Goal: Task Accomplishment & Management: Manage account settings

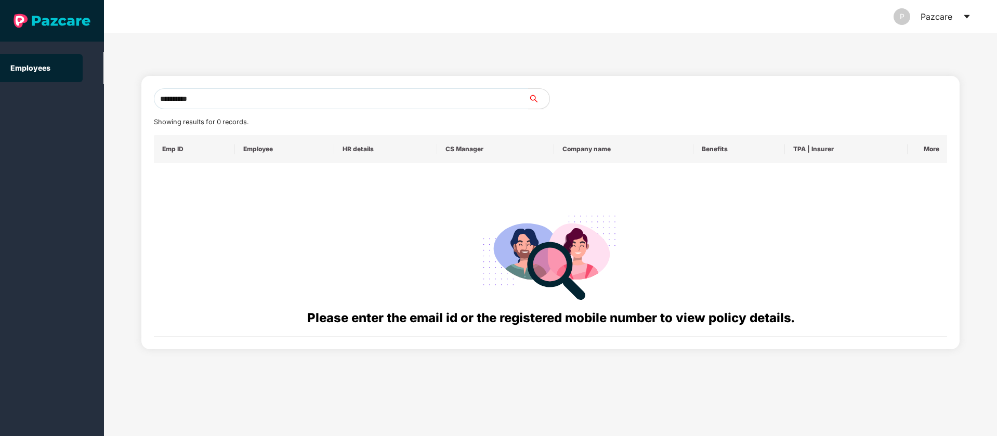
click at [966, 16] on icon "caret-down" at bounding box center [966, 17] width 6 height 4
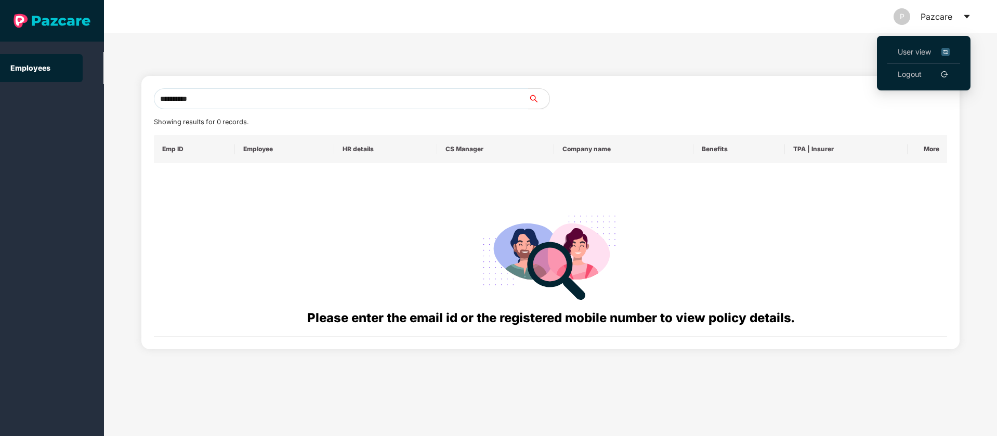
click at [945, 51] on img at bounding box center [945, 51] width 8 height 11
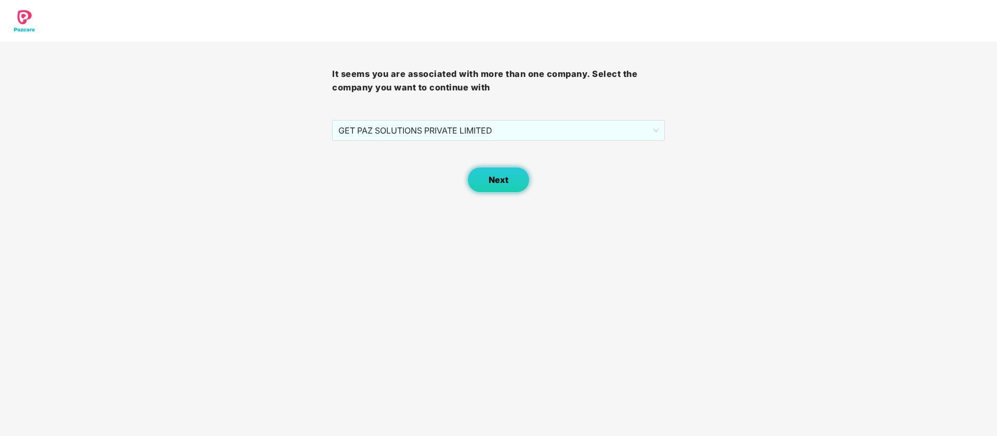
click at [495, 181] on span "Next" at bounding box center [498, 180] width 20 height 10
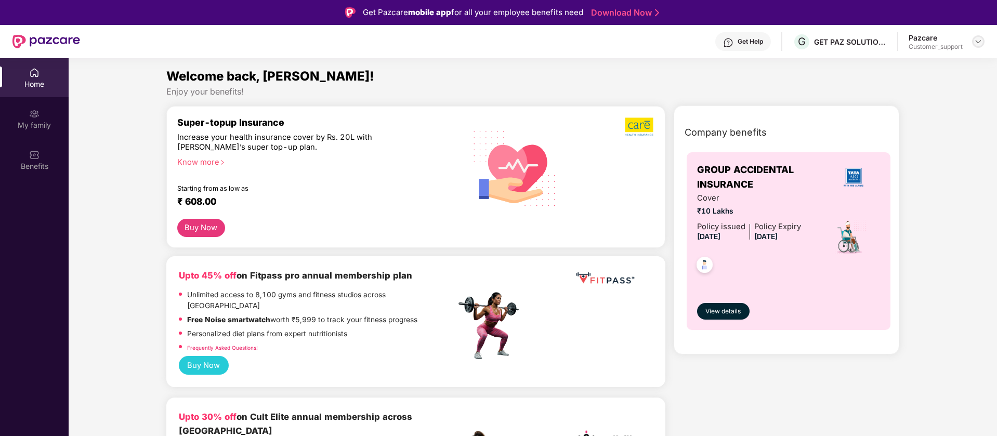
click at [975, 42] on img at bounding box center [978, 41] width 8 height 8
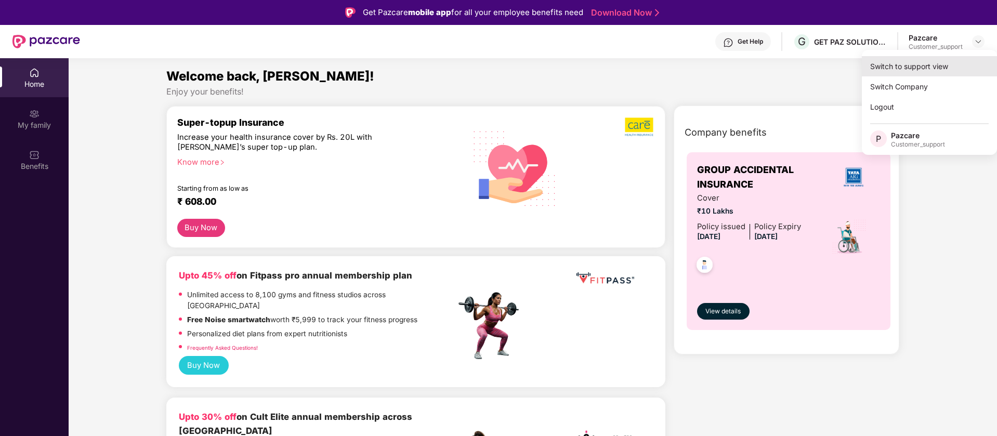
click at [909, 63] on div "Switch to support view" at bounding box center [928, 66] width 135 height 20
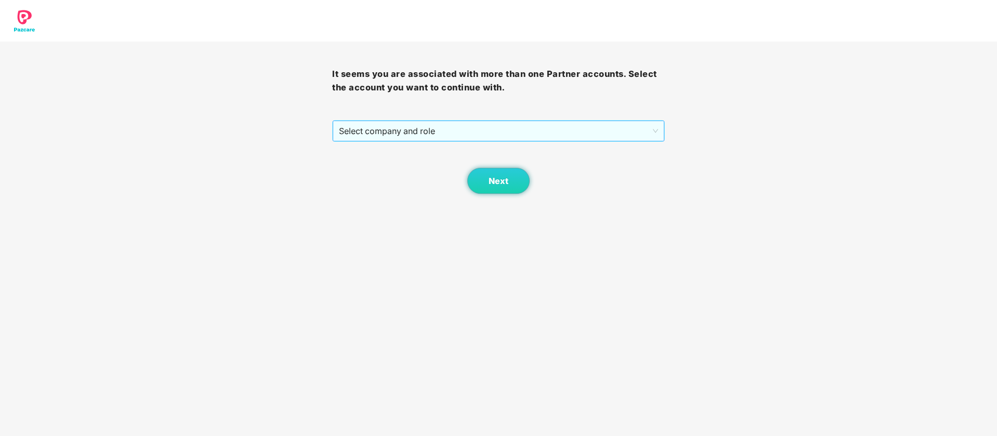
click at [489, 131] on span "Select company and role" at bounding box center [498, 131] width 318 height 20
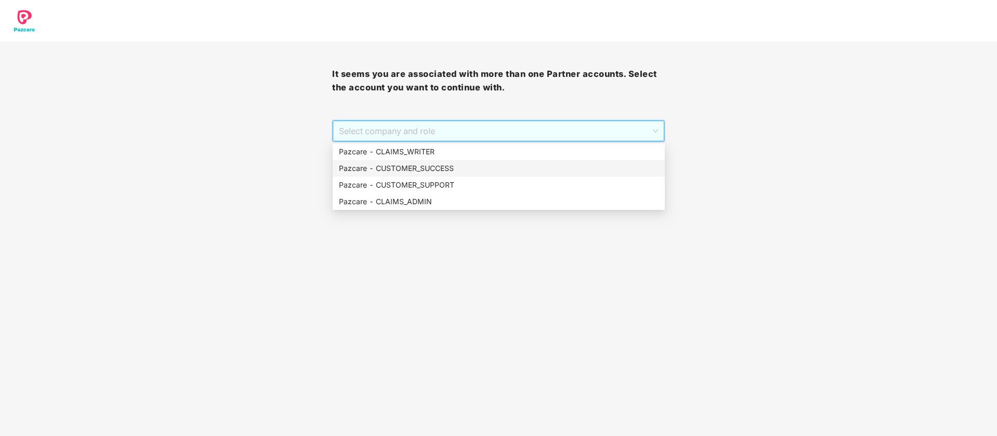
click at [452, 170] on div "Pazcare - CUSTOMER_SUCCESS" at bounding box center [499, 168] width 320 height 11
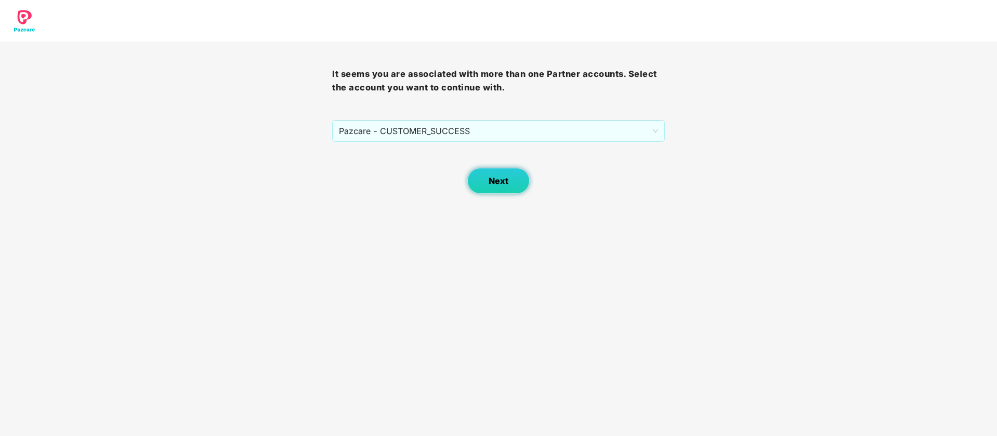
click at [520, 176] on button "Next" at bounding box center [498, 181] width 62 height 26
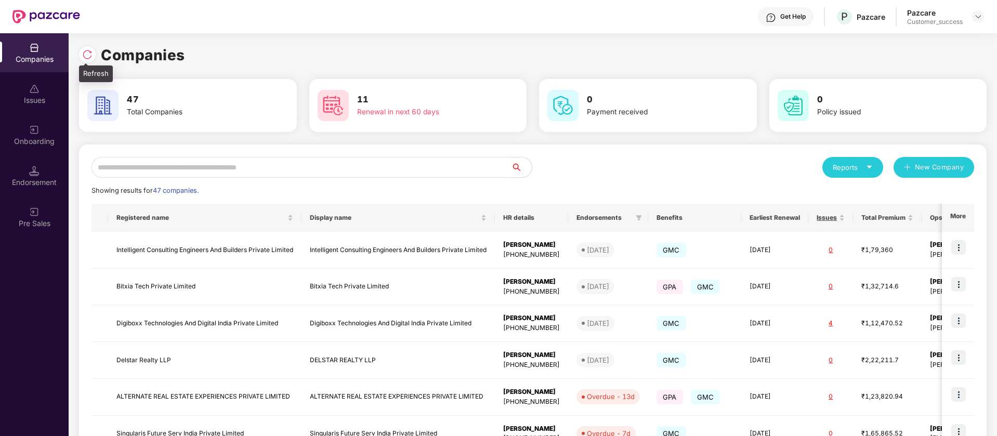
click at [91, 55] on img at bounding box center [87, 54] width 10 height 10
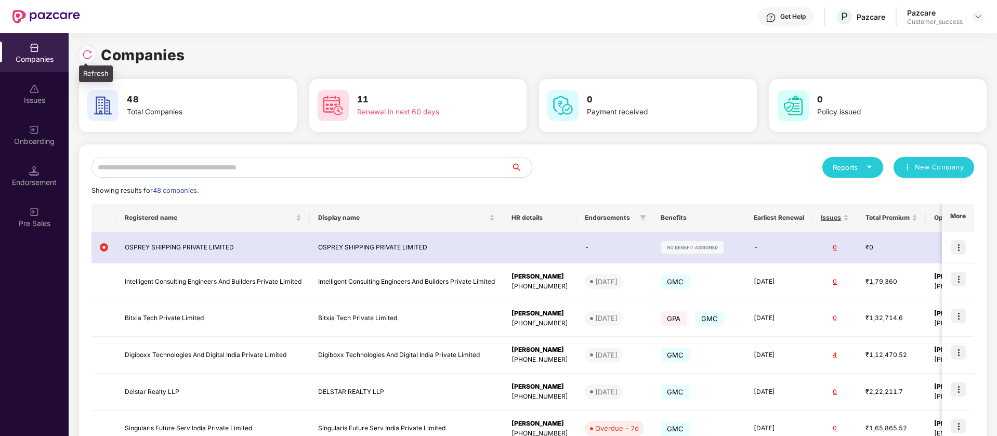
click at [77, 64] on div "Companies 48 Total Companies 11 Renewal in next 60 days 0 Payment received 0 Po…" at bounding box center [533, 234] width 928 height 403
click at [86, 56] on img at bounding box center [87, 54] width 10 height 10
click at [977, 12] on img at bounding box center [978, 16] width 8 height 8
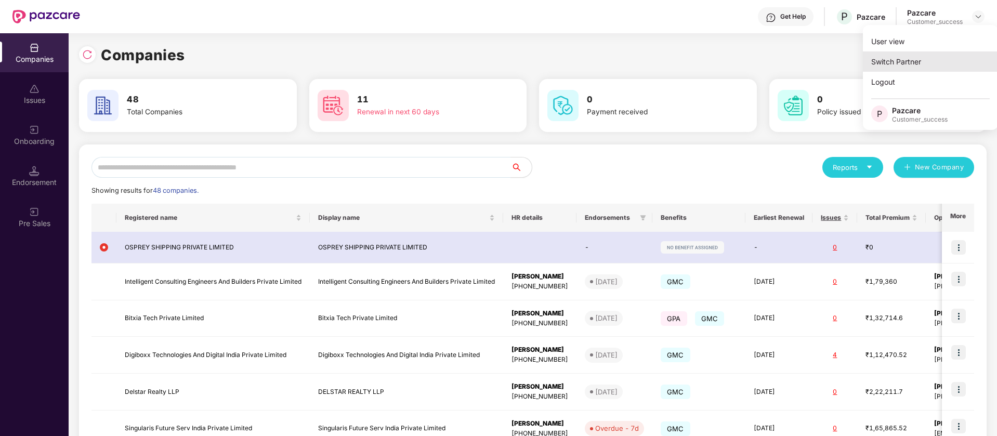
click at [942, 58] on div "Switch Partner" at bounding box center [929, 61] width 135 height 20
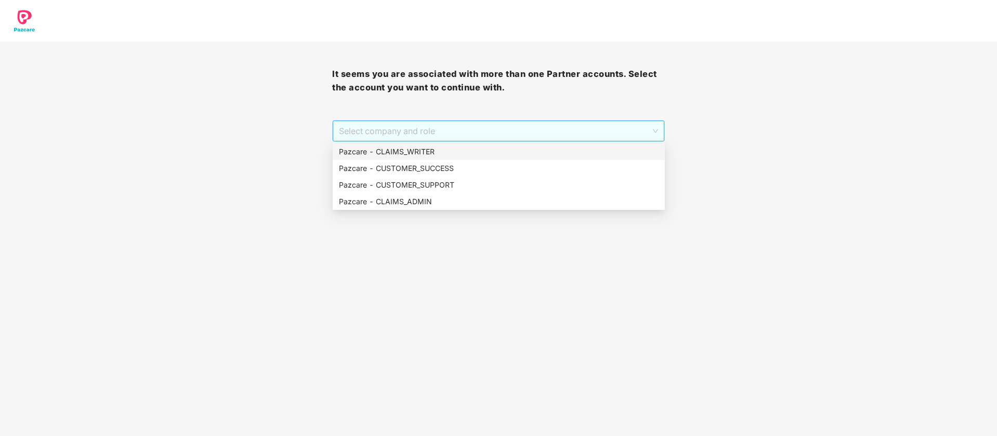
click at [511, 125] on span "Select company and role" at bounding box center [498, 131] width 318 height 20
click at [466, 170] on div "Pazcare - CUSTOMER_SUCCESS" at bounding box center [499, 168] width 320 height 11
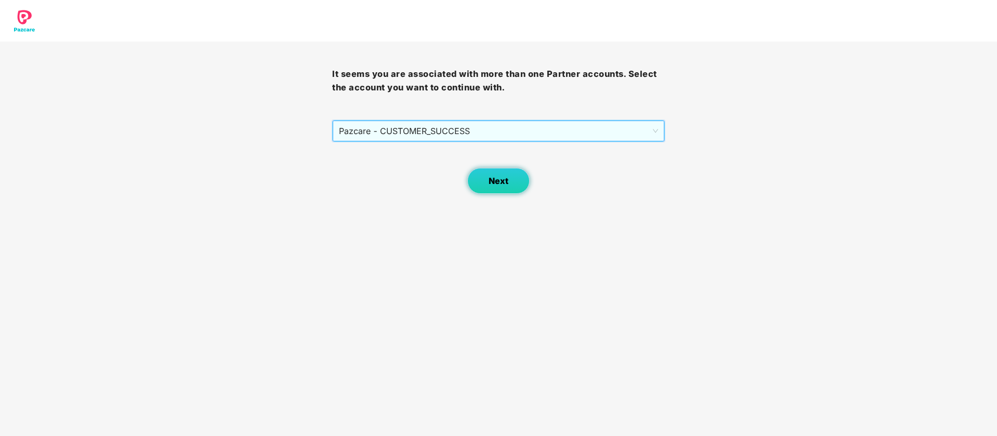
click at [483, 181] on button "Next" at bounding box center [498, 181] width 62 height 26
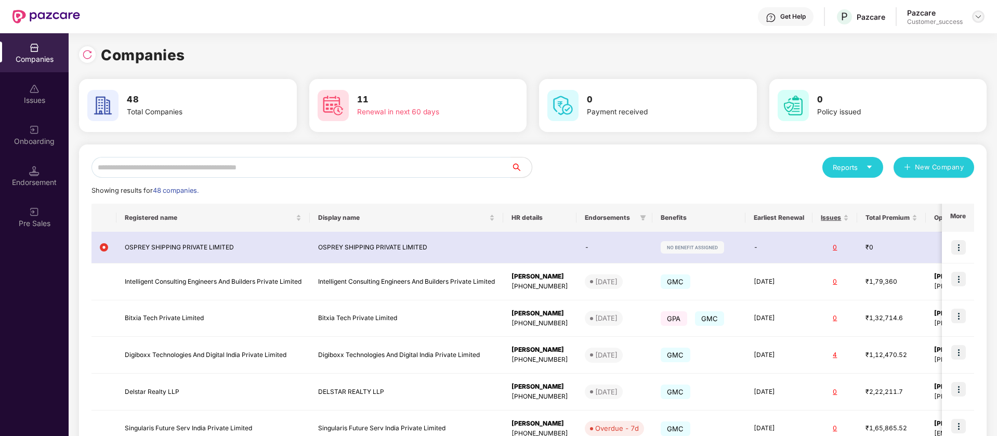
click at [977, 17] on img at bounding box center [978, 16] width 8 height 8
click at [939, 68] on div "Switch Partner" at bounding box center [929, 61] width 135 height 20
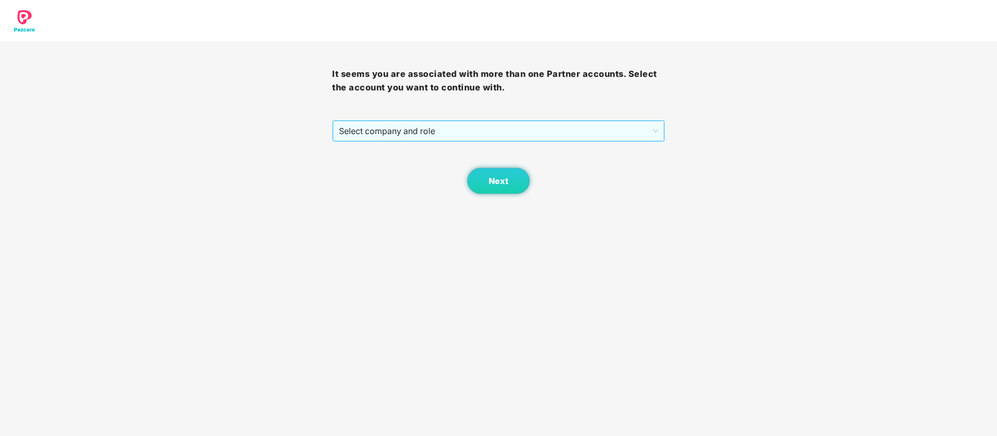
click at [576, 135] on span "Select company and role" at bounding box center [498, 131] width 318 height 20
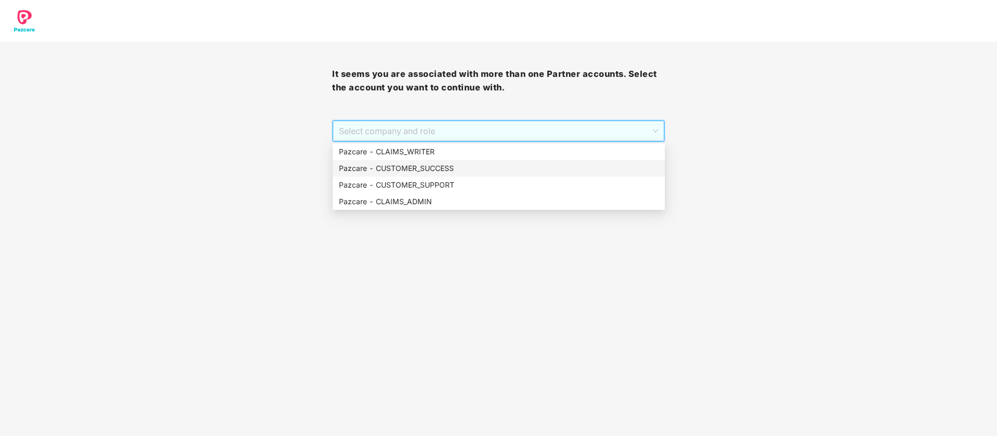
click at [536, 164] on div "Pazcare - CUSTOMER_SUCCESS" at bounding box center [499, 168] width 320 height 11
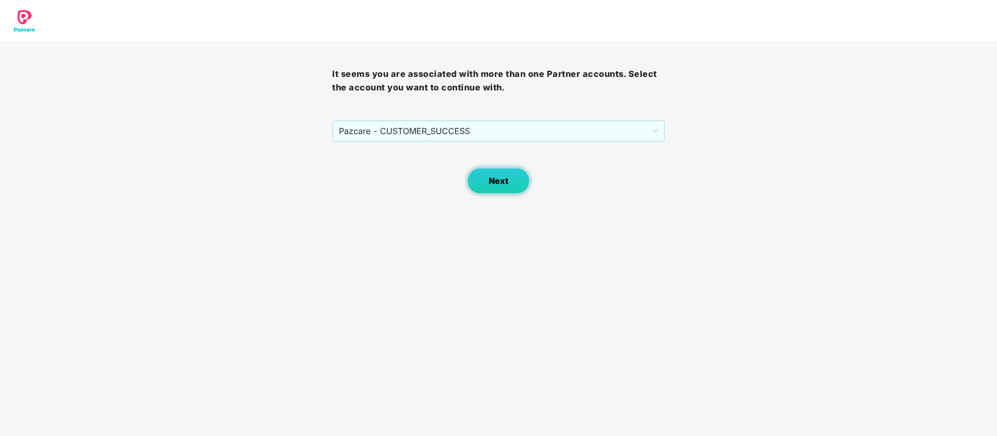
click at [516, 176] on button "Next" at bounding box center [498, 181] width 62 height 26
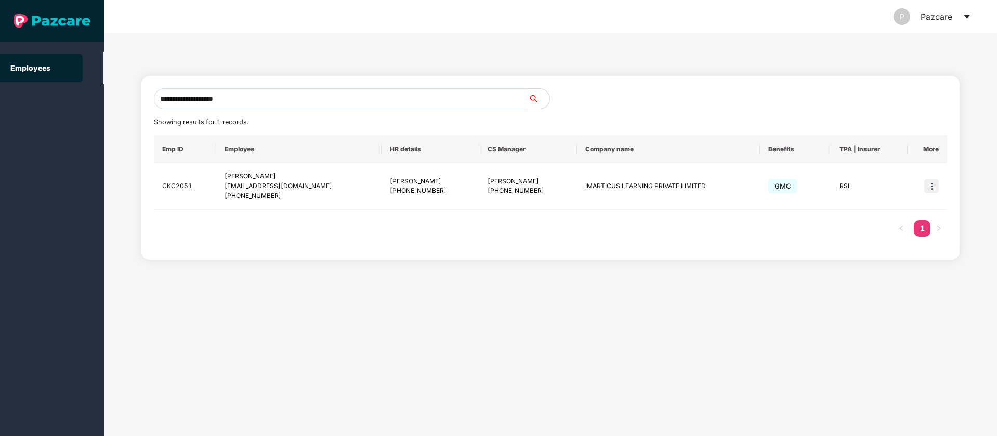
click at [965, 16] on icon "caret-down" at bounding box center [966, 17] width 6 height 4
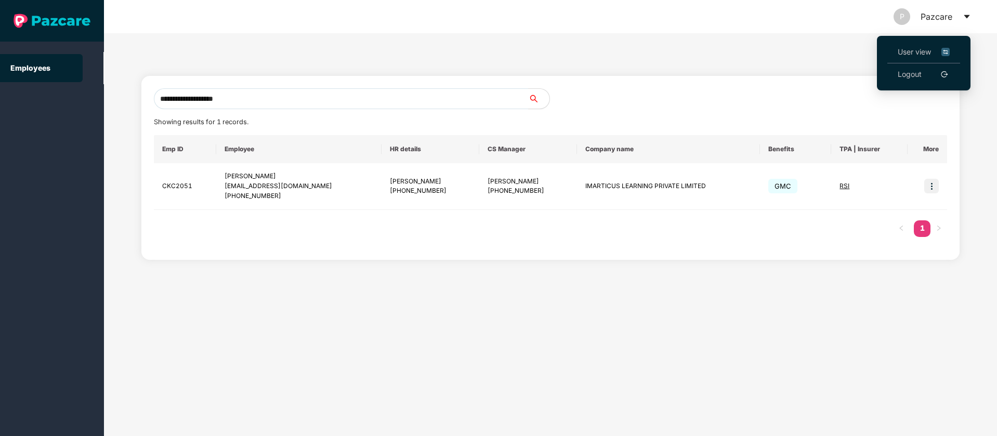
click at [948, 50] on img at bounding box center [945, 51] width 8 height 11
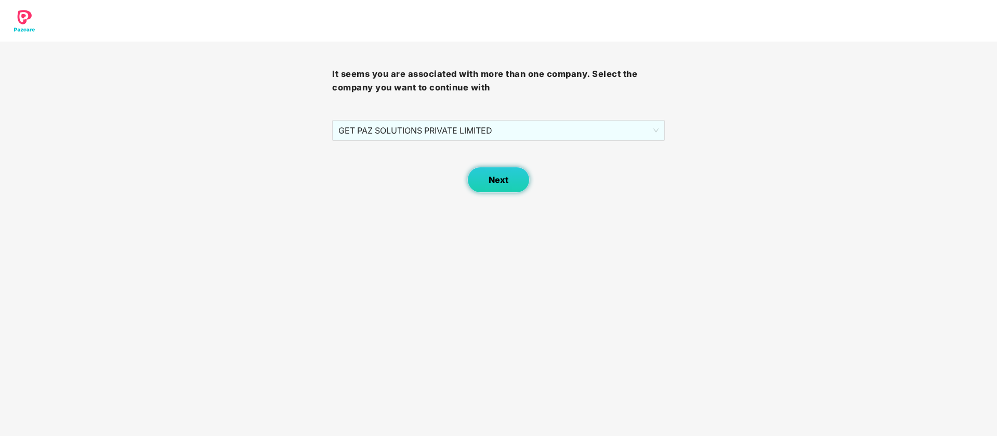
click at [497, 177] on span "Next" at bounding box center [498, 180] width 20 height 10
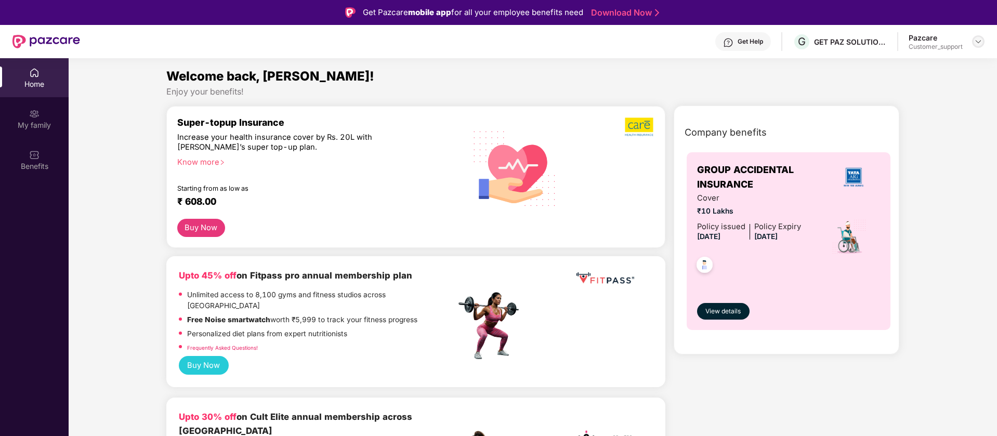
click at [980, 37] on img at bounding box center [978, 41] width 8 height 8
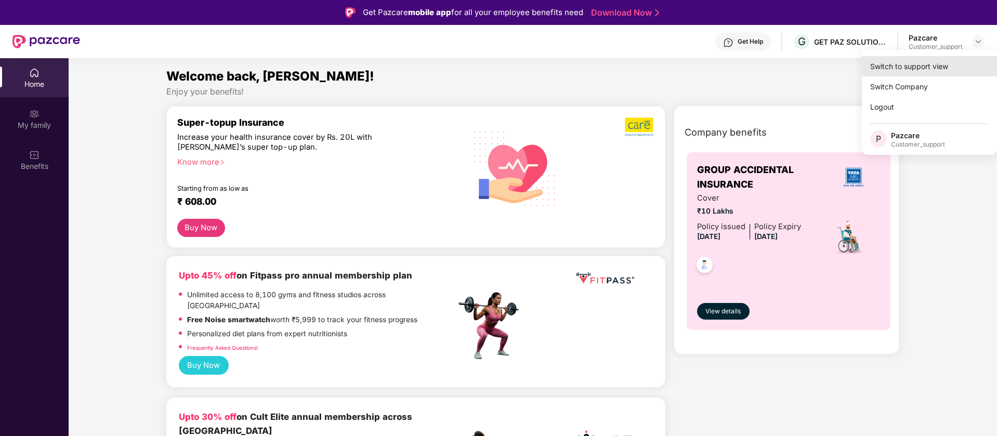
click at [944, 69] on div "Switch to support view" at bounding box center [928, 66] width 135 height 20
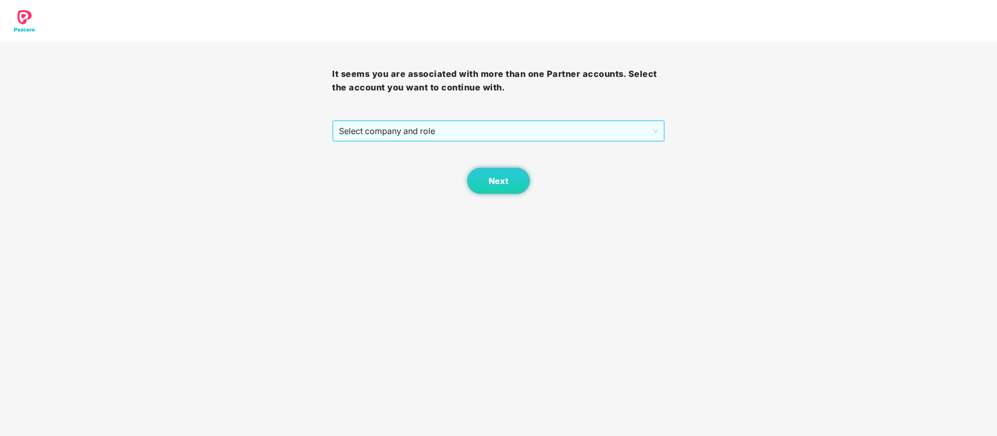
click at [453, 124] on span "Select company and role" at bounding box center [498, 131] width 318 height 20
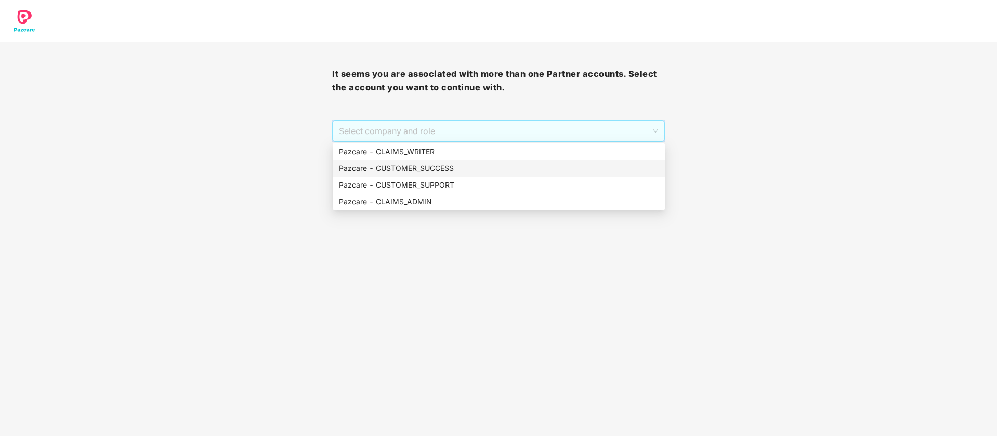
click at [462, 167] on div "Pazcare - CUSTOMER_SUCCESS" at bounding box center [499, 168] width 320 height 11
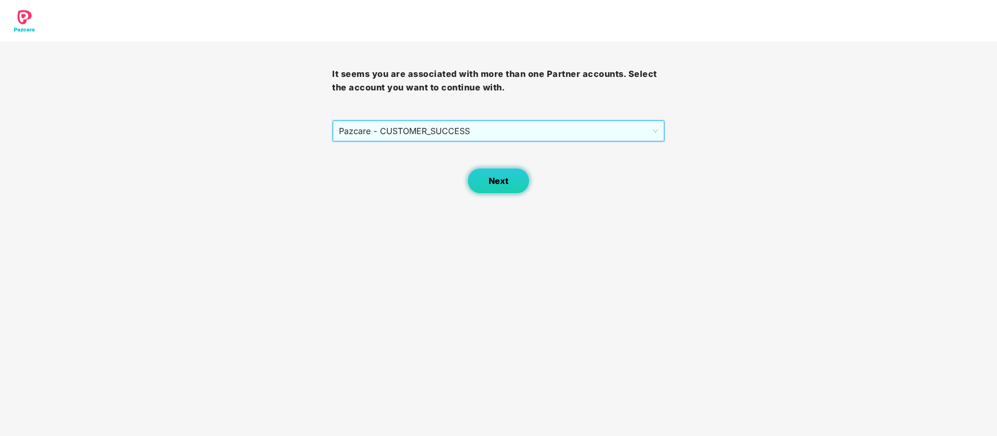
click at [509, 180] on button "Next" at bounding box center [498, 181] width 62 height 26
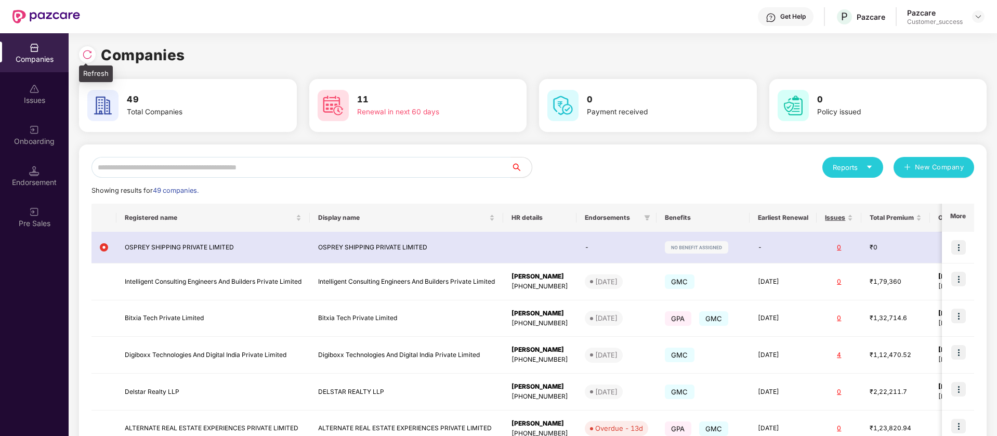
click at [84, 53] on img at bounding box center [87, 54] width 10 height 10
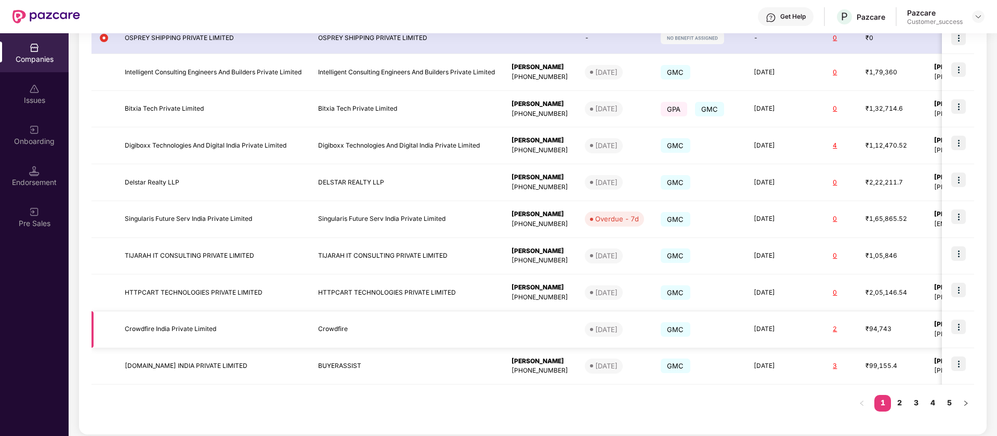
scroll to position [216, 0]
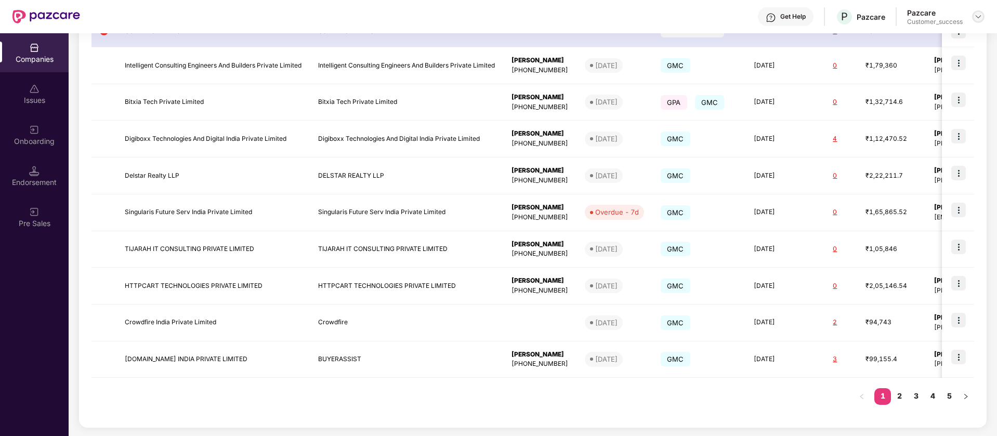
click at [981, 15] on img at bounding box center [978, 16] width 8 height 8
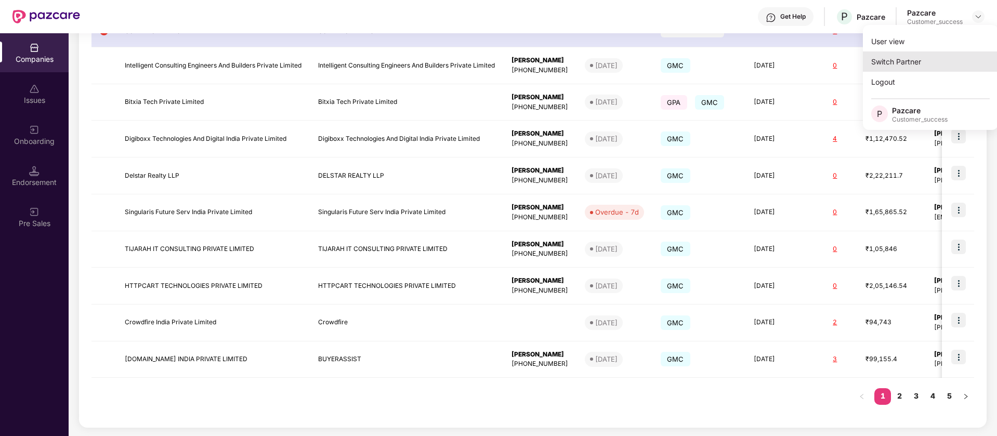
click at [941, 64] on div "Switch Partner" at bounding box center [929, 61] width 135 height 20
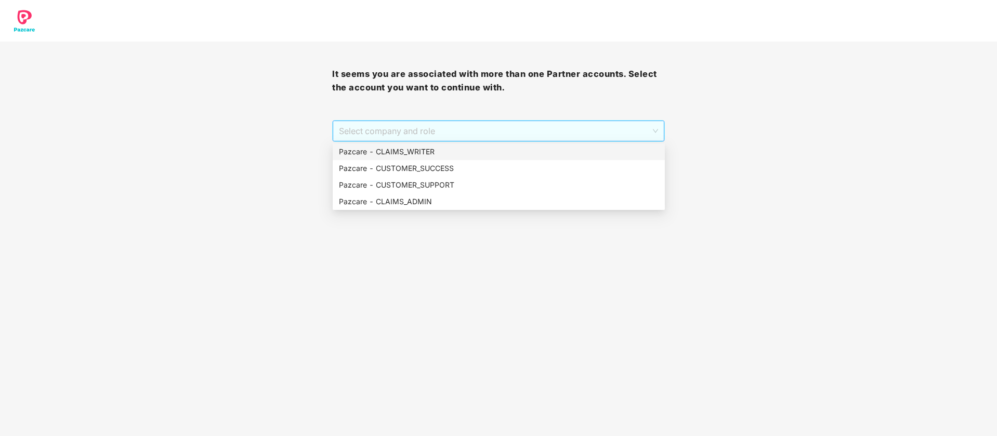
click at [531, 140] on span "Select company and role" at bounding box center [498, 131] width 318 height 20
click at [439, 168] on div "Pazcare - CUSTOMER_SUCCESS" at bounding box center [499, 168] width 320 height 11
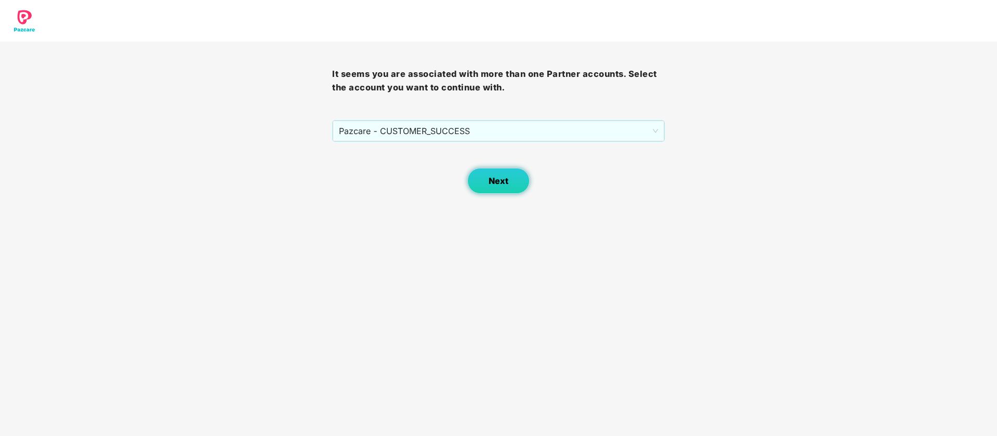
click at [521, 176] on button "Next" at bounding box center [498, 181] width 62 height 26
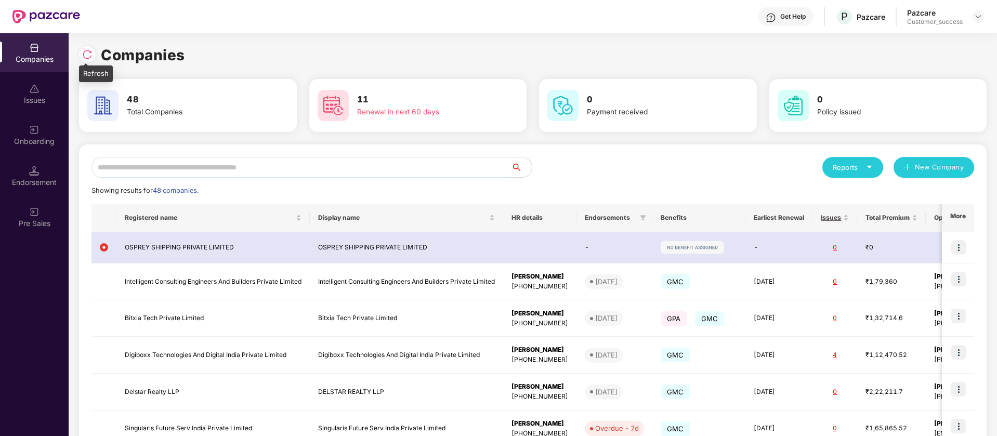
click at [83, 60] on div at bounding box center [87, 54] width 17 height 17
click at [979, 17] on img at bounding box center [978, 16] width 8 height 8
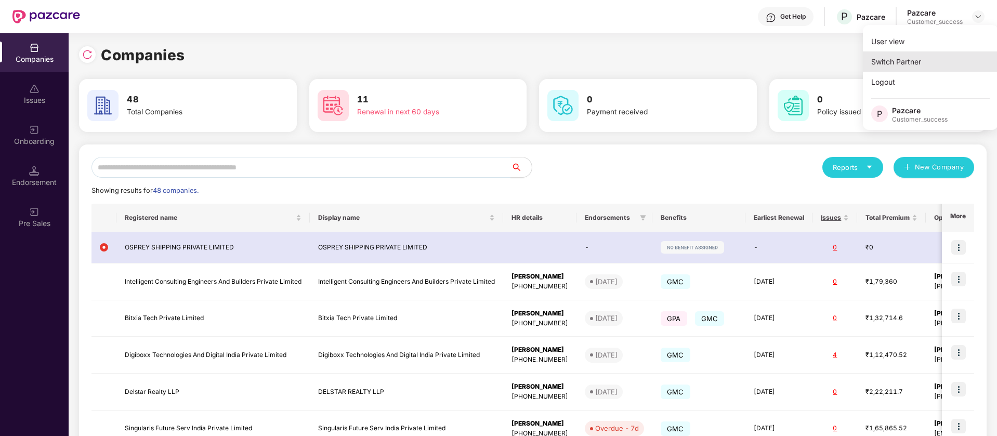
click at [936, 67] on div "Switch Partner" at bounding box center [929, 61] width 135 height 20
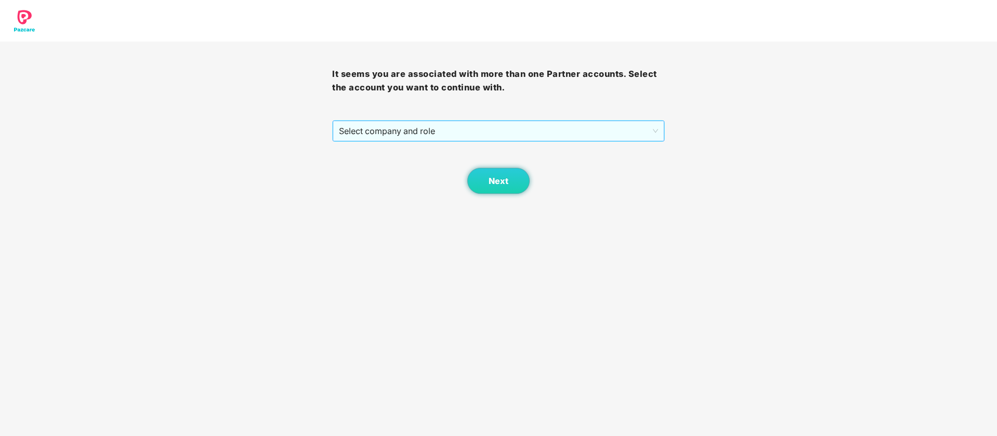
click at [450, 138] on span "Select company and role" at bounding box center [498, 131] width 318 height 20
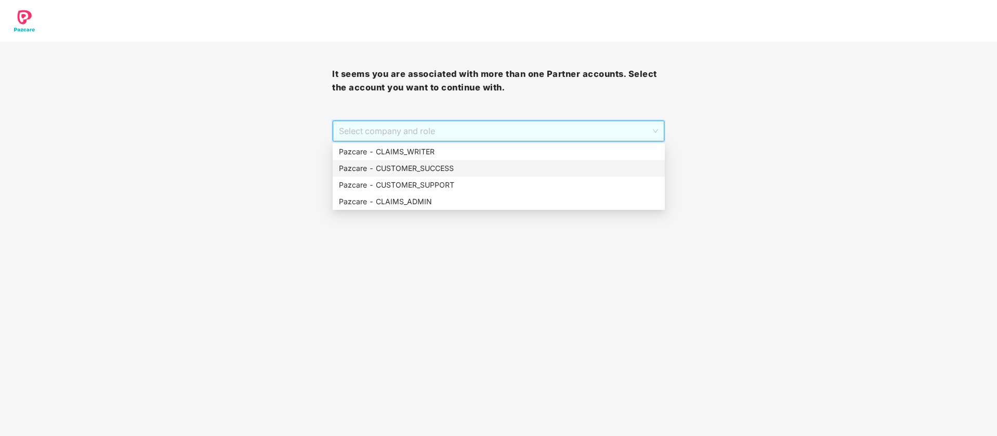
click at [451, 164] on div "Pazcare - CUSTOMER_SUCCESS" at bounding box center [499, 168] width 320 height 11
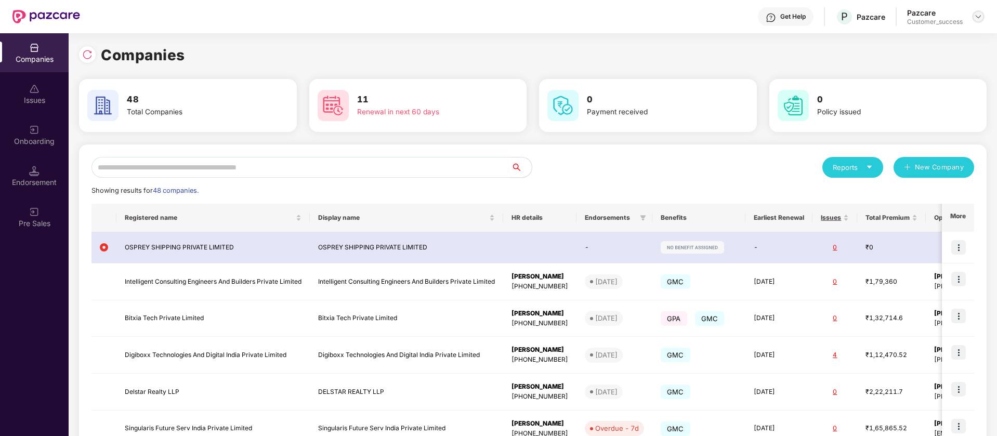
click at [978, 16] on img at bounding box center [978, 16] width 8 height 8
click at [912, 57] on div "Switch Partner" at bounding box center [929, 61] width 135 height 20
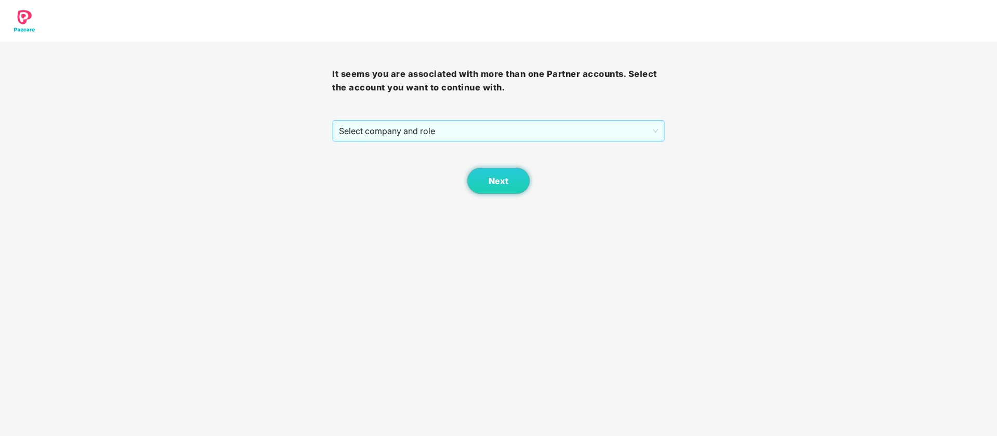
click at [521, 131] on span "Select company and role" at bounding box center [498, 131] width 318 height 20
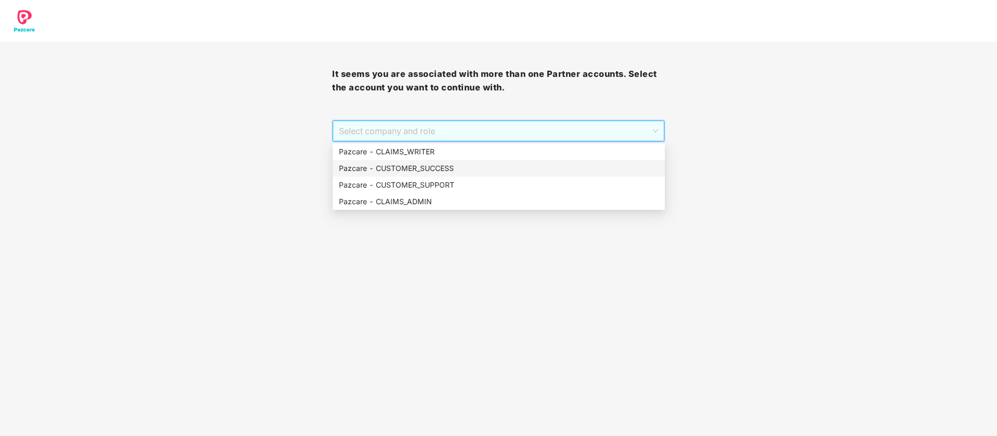
click at [494, 168] on div "Pazcare - CUSTOMER_SUCCESS" at bounding box center [499, 168] width 320 height 11
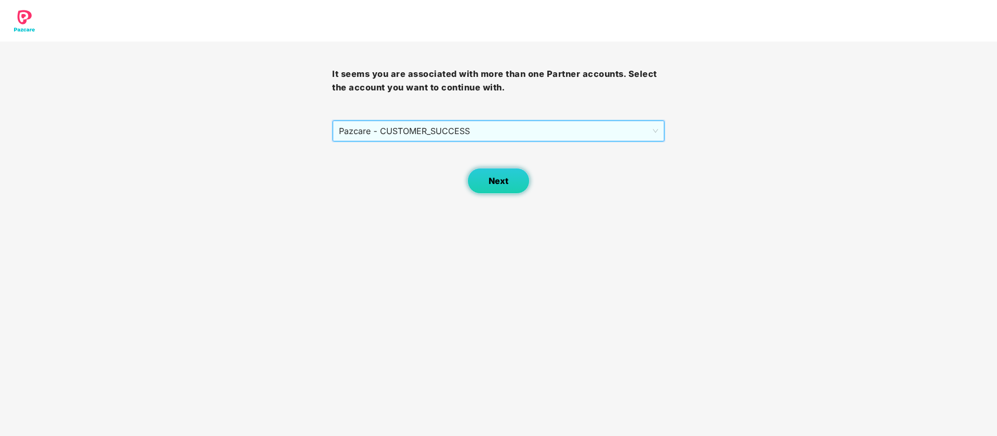
click at [510, 182] on button "Next" at bounding box center [498, 181] width 62 height 26
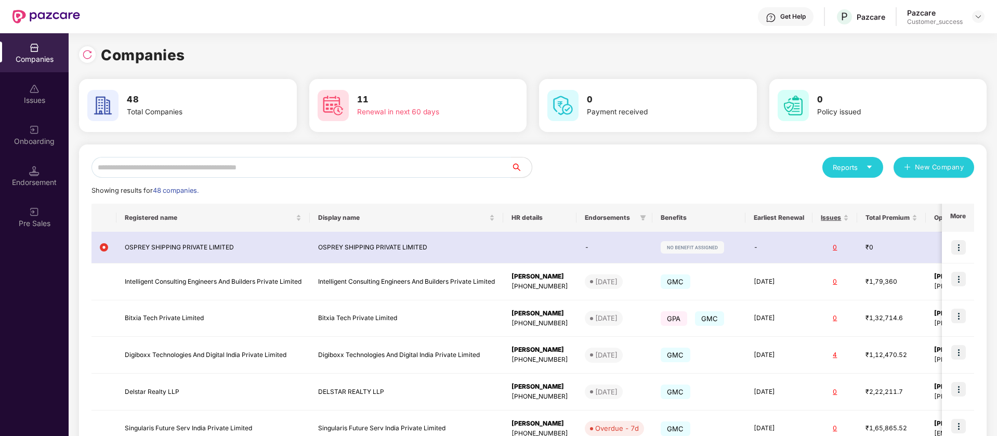
click at [297, 170] on input "text" at bounding box center [300, 167] width 419 height 21
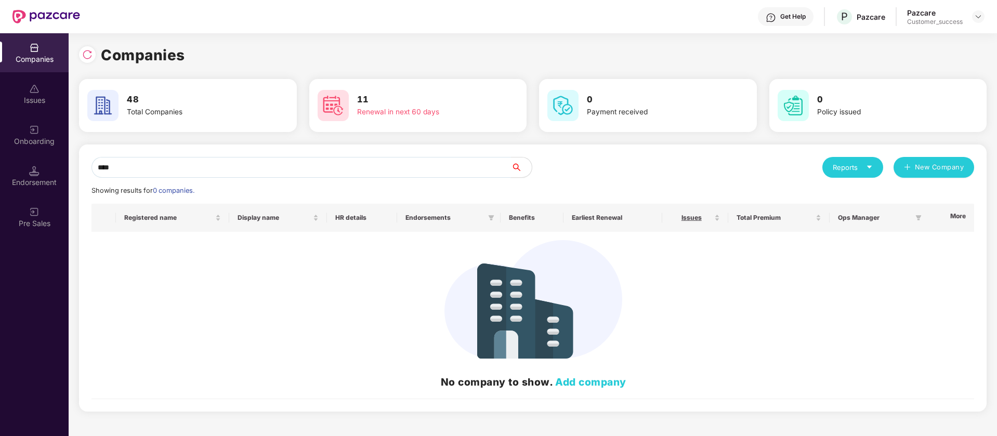
click at [269, 168] on input "****" at bounding box center [300, 167] width 419 height 21
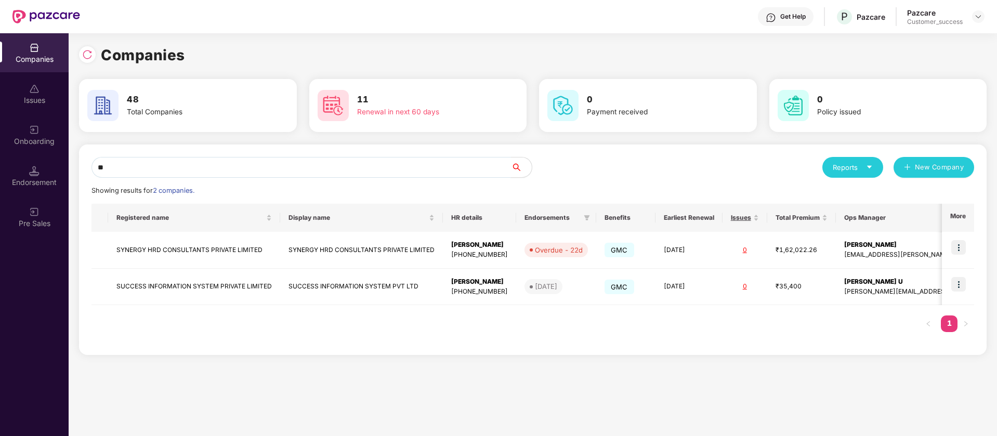
type input "*"
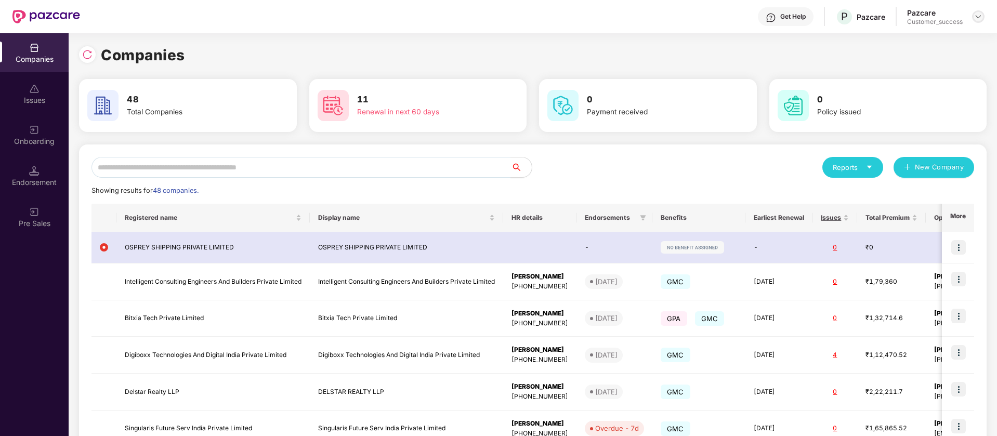
click at [980, 14] on img at bounding box center [978, 16] width 8 height 8
click at [901, 60] on div "Switch Partner" at bounding box center [929, 61] width 135 height 20
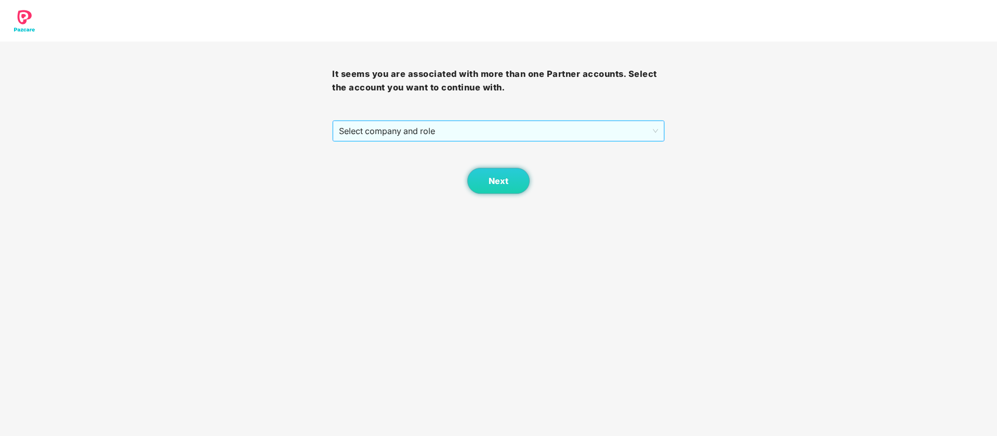
click at [490, 127] on span "Select company and role" at bounding box center [498, 131] width 318 height 20
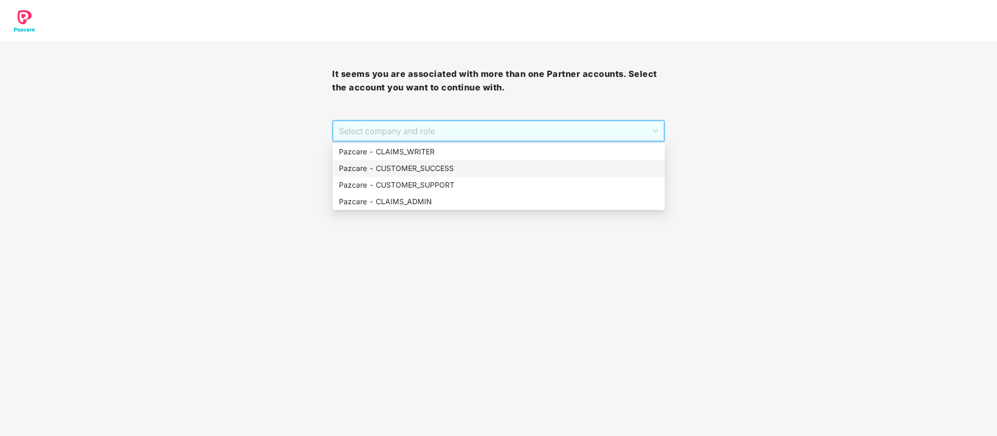
click at [440, 166] on div "Pazcare - CUSTOMER_SUCCESS" at bounding box center [499, 168] width 320 height 11
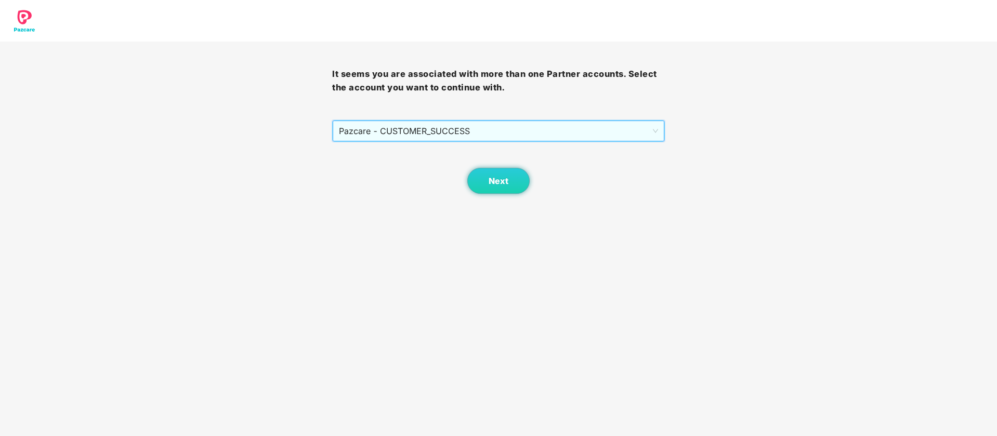
click at [474, 114] on div "It seems you are associated with more than one Partner accounts. Select the acc…" at bounding box center [498, 118] width 332 height 152
click at [474, 126] on span "Pazcare - CUSTOMER_SUCCESS" at bounding box center [498, 131] width 318 height 20
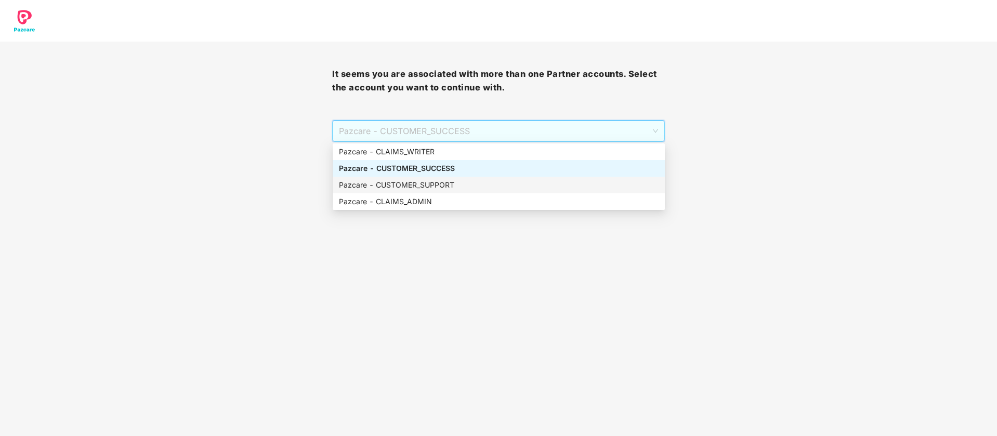
click at [469, 183] on div "Pazcare - CUSTOMER_SUPPORT" at bounding box center [499, 184] width 320 height 11
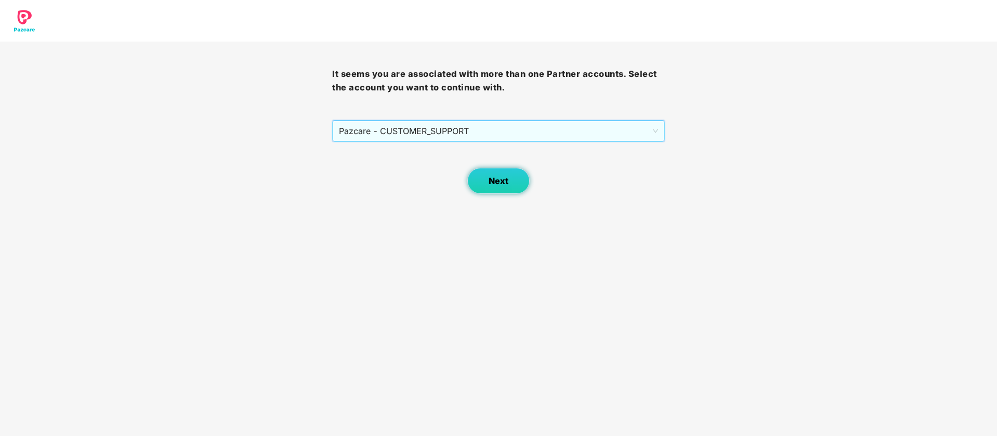
click at [511, 185] on button "Next" at bounding box center [498, 181] width 62 height 26
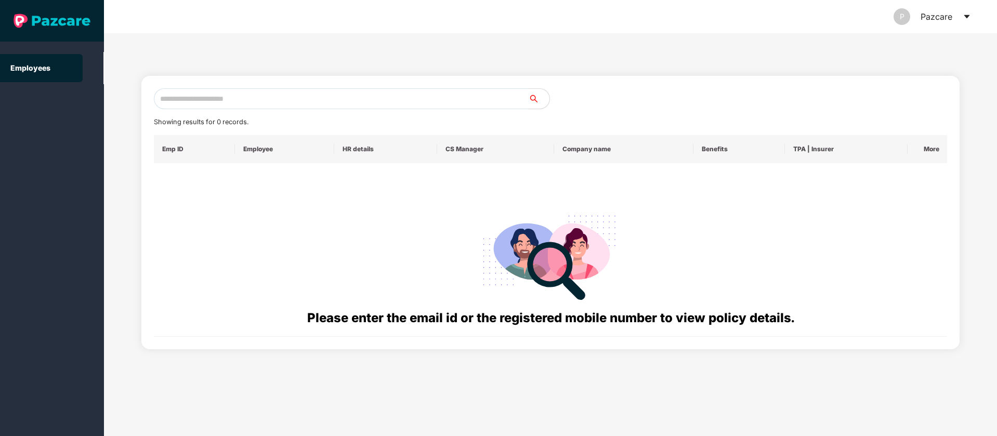
click at [250, 97] on input "text" at bounding box center [341, 98] width 375 height 21
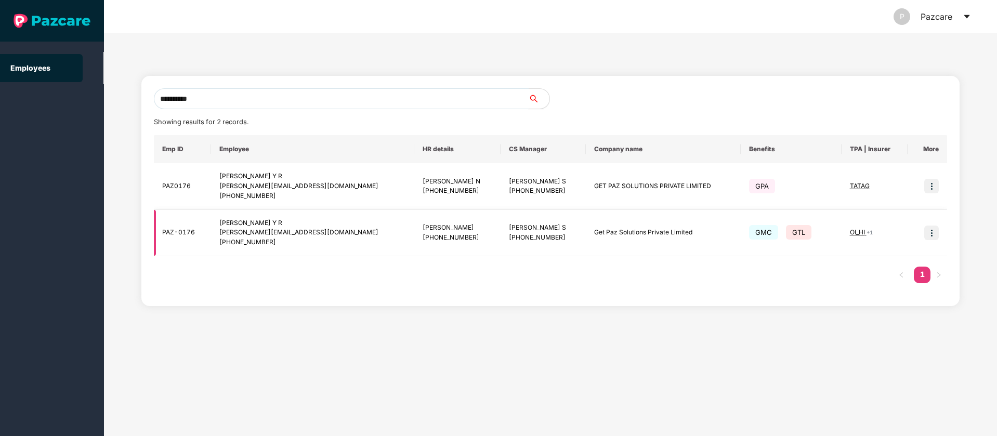
type input "**********"
click at [931, 234] on img at bounding box center [931, 232] width 15 height 15
click at [899, 261] on span "Switch to user interface" at bounding box center [884, 259] width 81 height 9
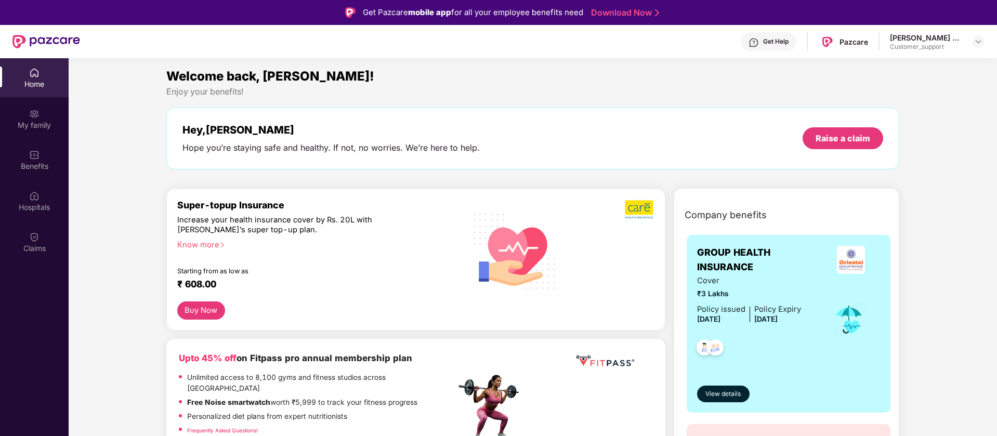
click at [46, 151] on div "Benefits" at bounding box center [34, 159] width 69 height 39
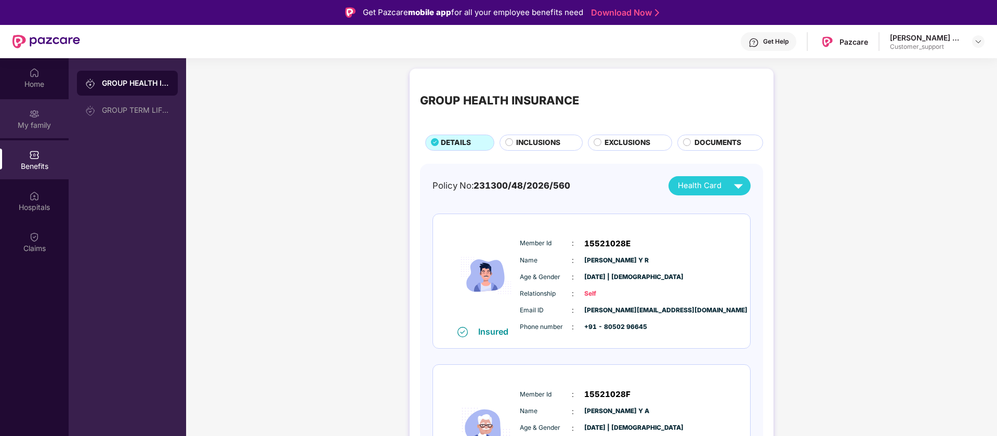
click at [36, 124] on div "My family" at bounding box center [34, 125] width 69 height 10
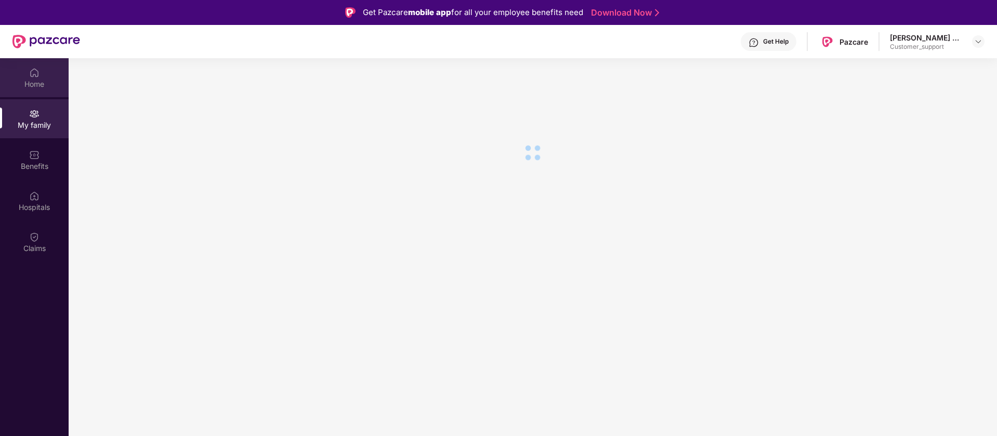
click at [32, 77] on img at bounding box center [34, 73] width 10 height 10
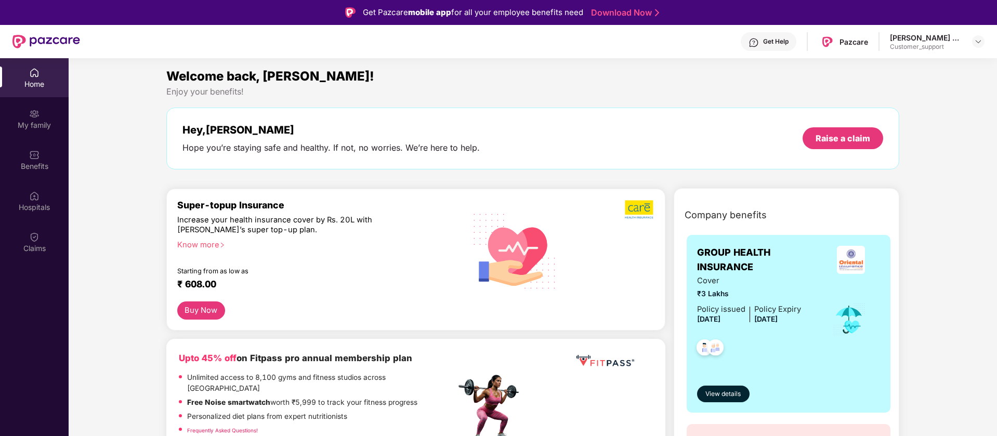
click at [200, 310] on button "Buy Now" at bounding box center [201, 310] width 48 height 18
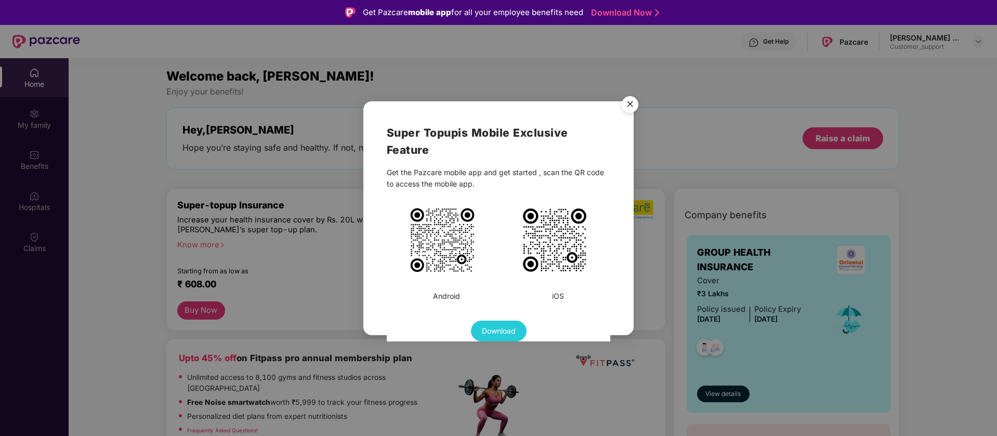
click at [515, 331] on span "Download" at bounding box center [499, 330] width 34 height 11
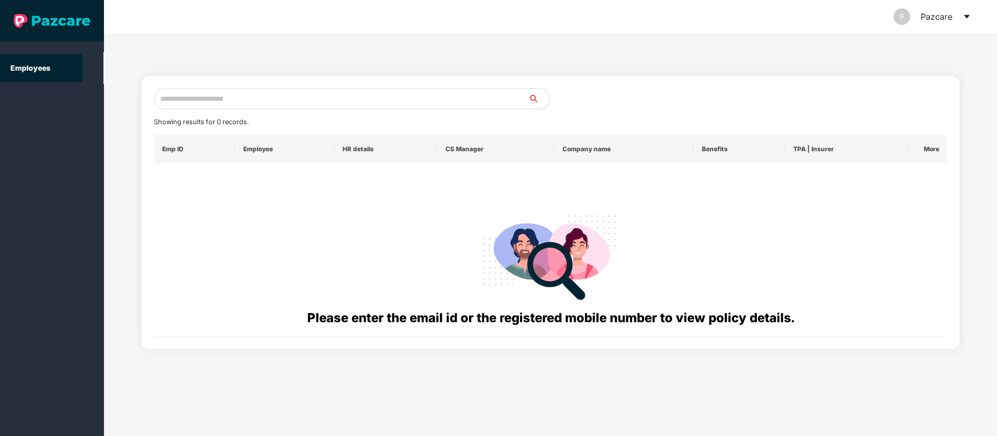
click at [968, 16] on icon "caret-down" at bounding box center [966, 16] width 8 height 8
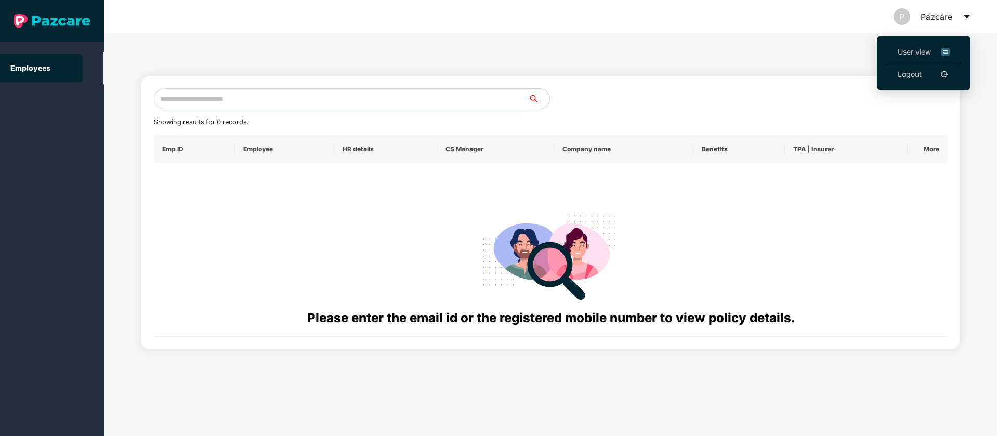
click at [948, 47] on img at bounding box center [945, 51] width 8 height 11
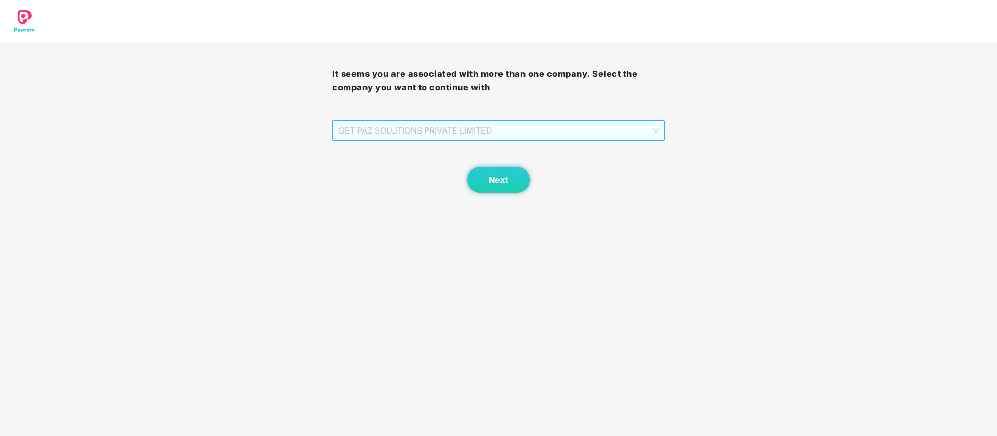
click at [463, 132] on span "GET PAZ SOLUTIONS PRIVATE LIMITED" at bounding box center [498, 131] width 320 height 20
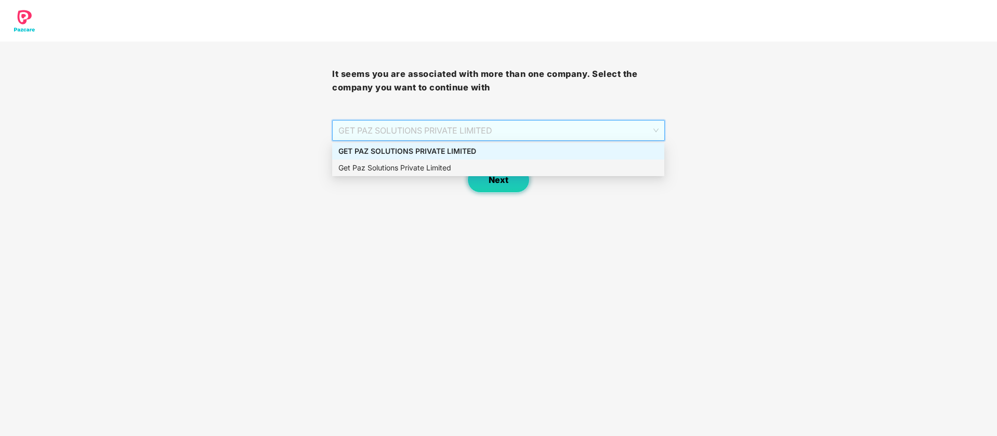
click at [504, 186] on button "Next" at bounding box center [498, 180] width 62 height 26
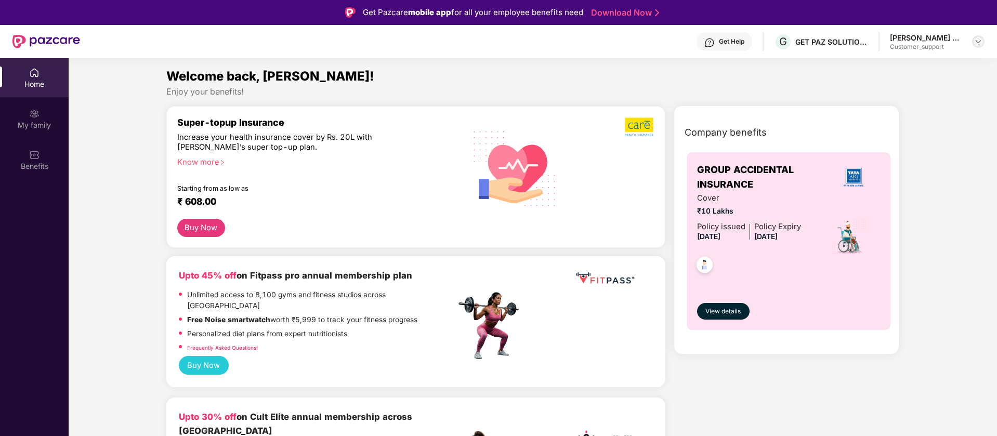
click at [981, 41] on img at bounding box center [978, 41] width 8 height 8
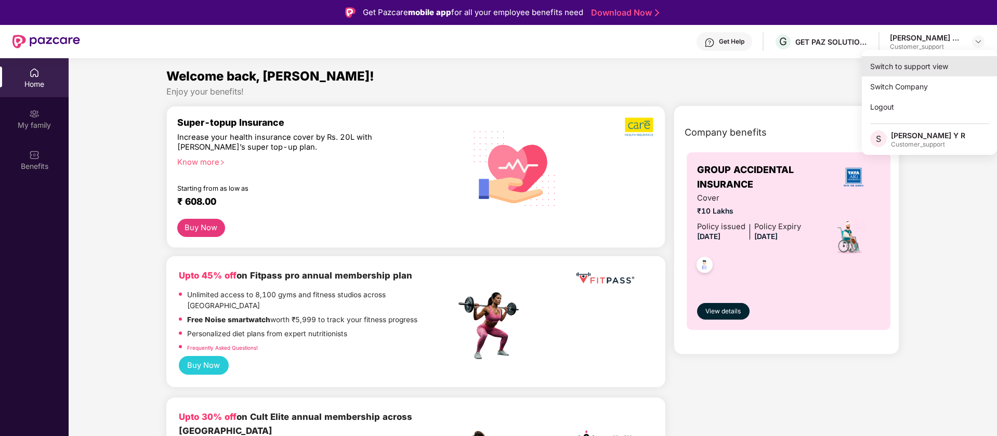
click at [913, 67] on div "Switch to support view" at bounding box center [928, 66] width 135 height 20
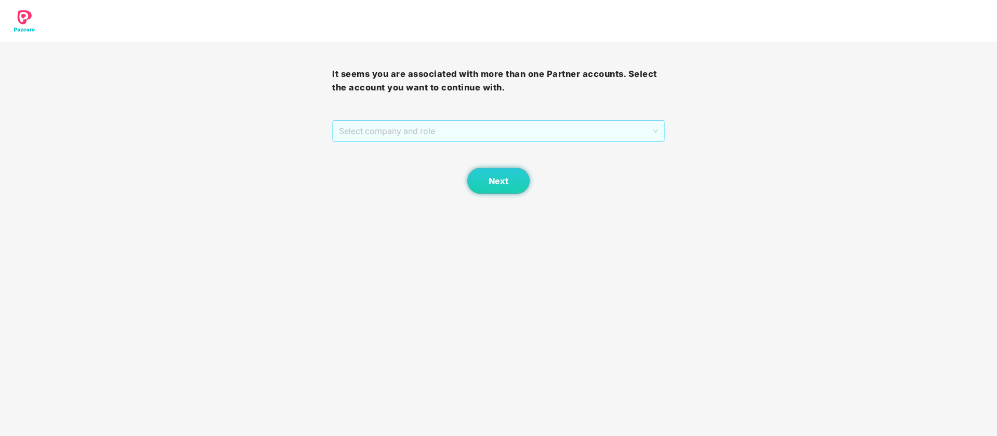
click at [552, 127] on span "Select company and role" at bounding box center [498, 131] width 318 height 20
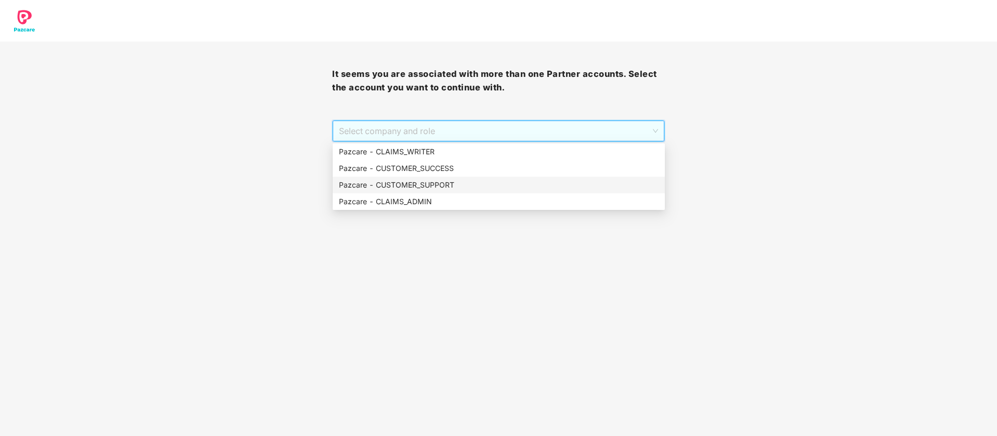
click at [449, 184] on div "Pazcare - CUSTOMER_SUPPORT" at bounding box center [499, 184] width 320 height 11
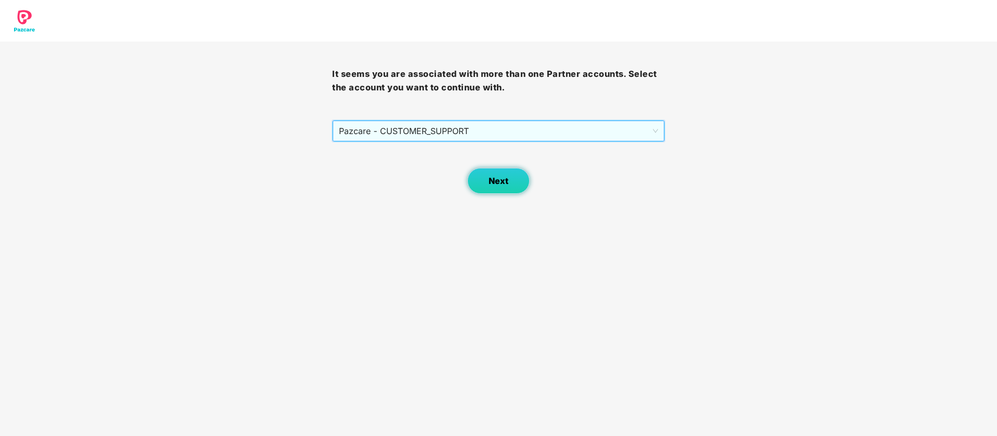
click at [475, 177] on button "Next" at bounding box center [498, 181] width 62 height 26
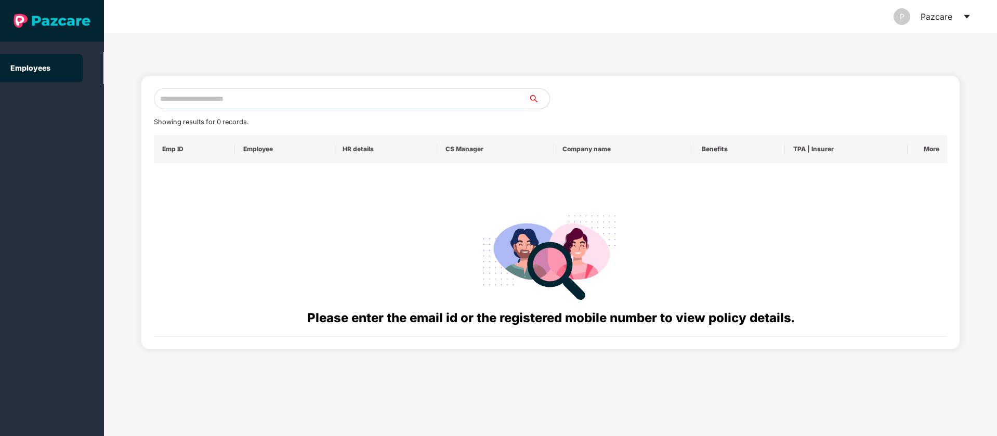
click at [968, 18] on icon "caret-down" at bounding box center [966, 16] width 8 height 8
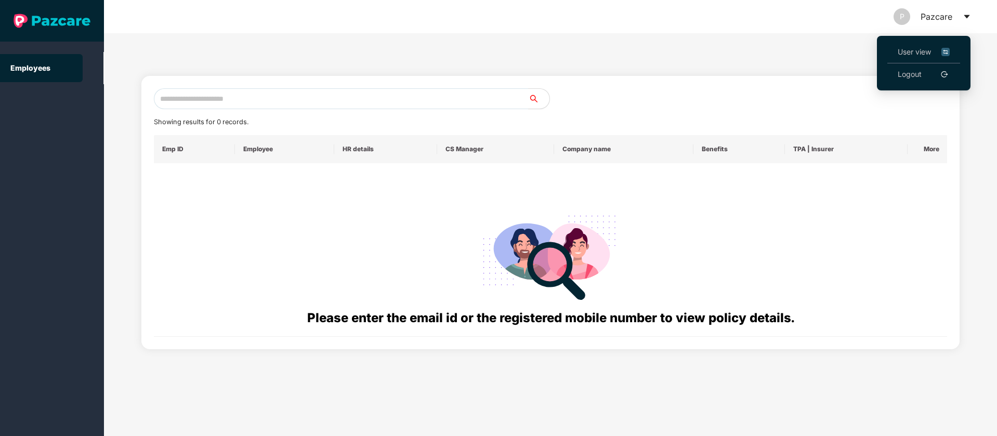
click at [949, 48] on img at bounding box center [945, 51] width 8 height 11
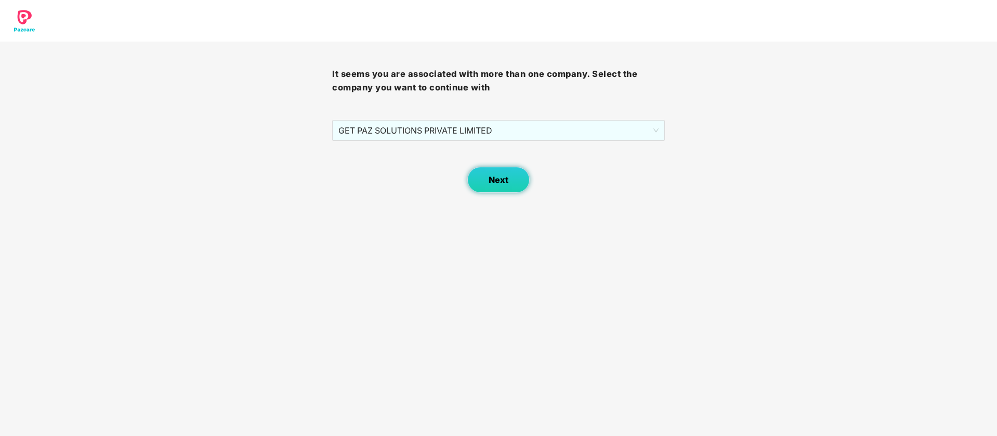
click at [506, 180] on span "Next" at bounding box center [498, 180] width 20 height 10
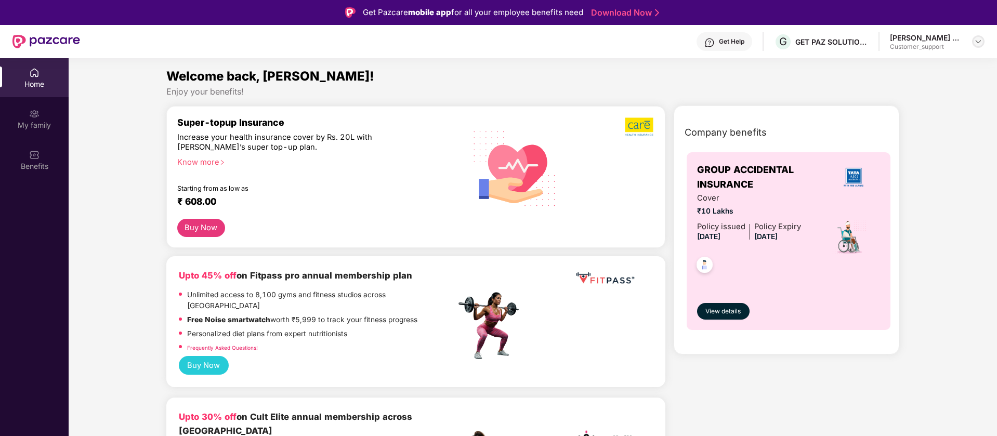
click at [977, 42] on img at bounding box center [978, 41] width 8 height 8
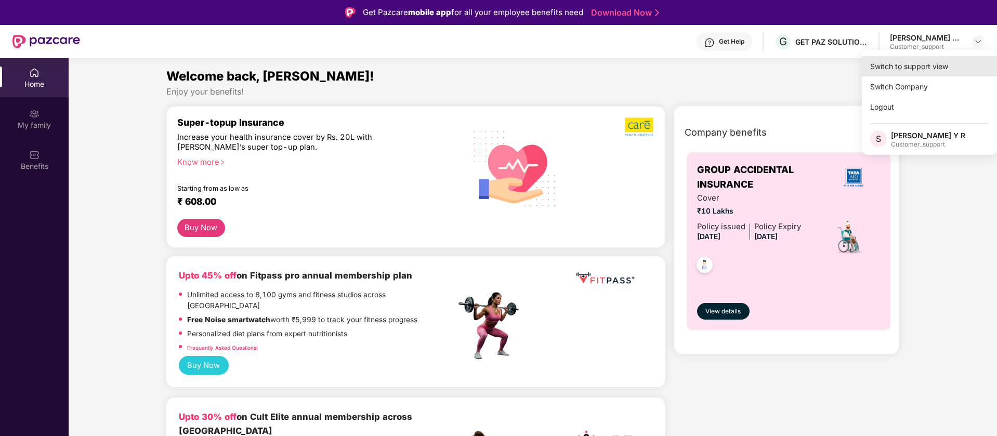
click at [923, 74] on div "Switch to support view" at bounding box center [928, 66] width 135 height 20
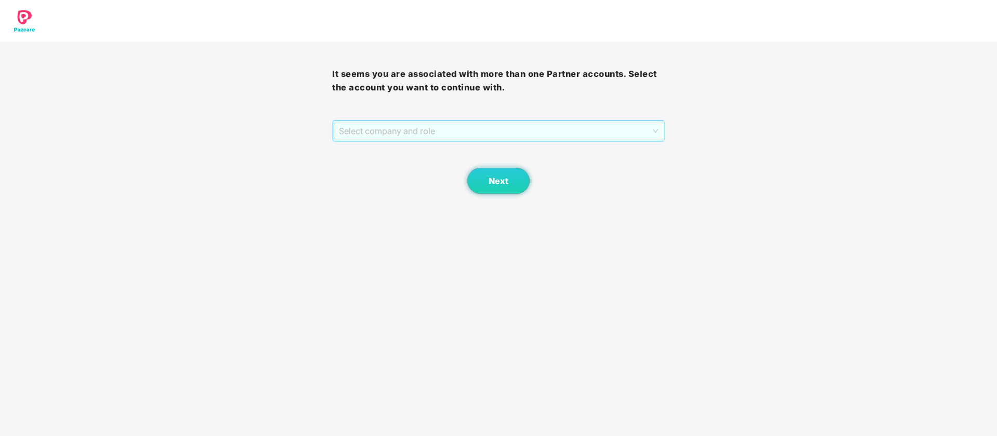
click at [495, 131] on span "Select company and role" at bounding box center [498, 131] width 318 height 20
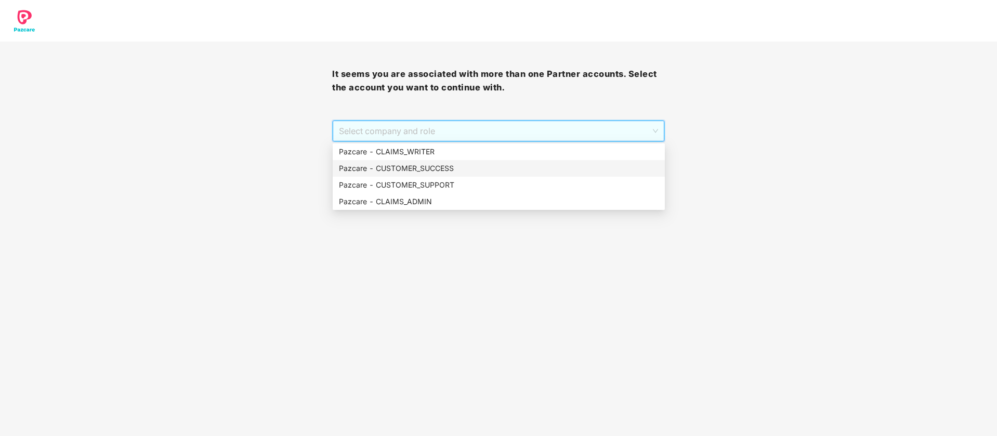
click at [451, 171] on div "Pazcare - CUSTOMER_SUCCESS" at bounding box center [499, 168] width 320 height 11
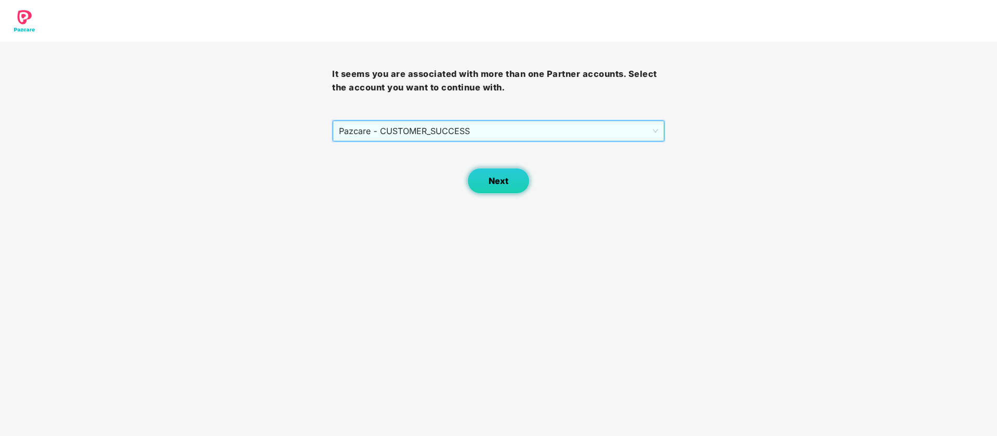
click at [482, 181] on button "Next" at bounding box center [498, 181] width 62 height 26
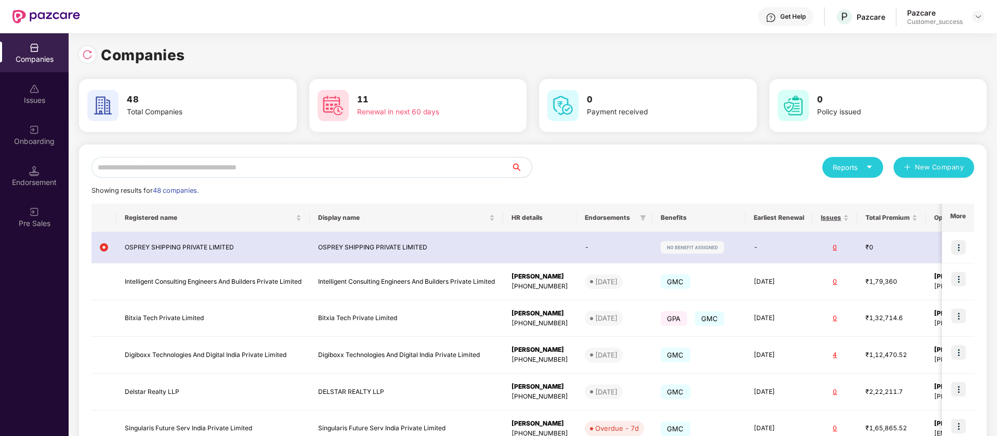
click at [253, 165] on input "text" at bounding box center [300, 167] width 419 height 21
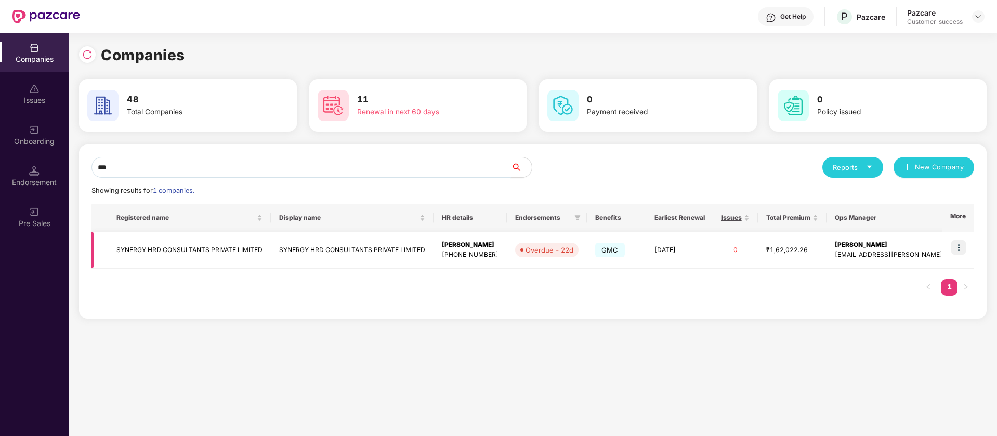
type input "***"
click at [958, 248] on img at bounding box center [958, 247] width 15 height 15
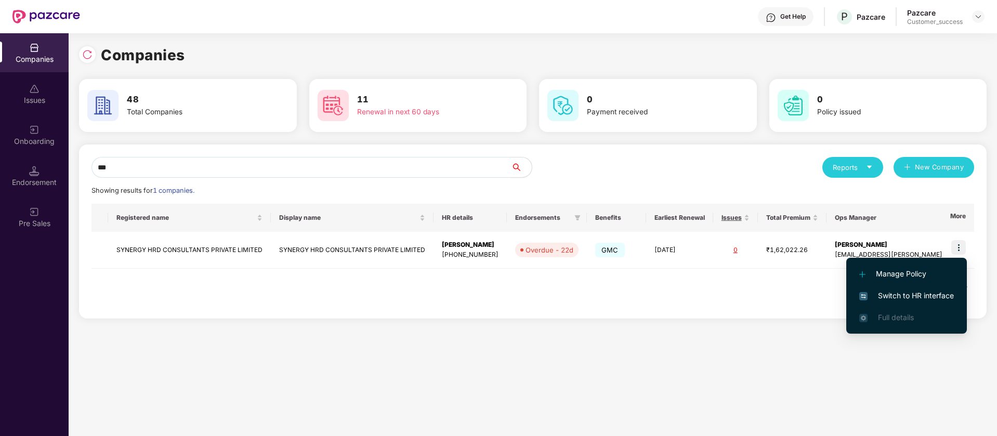
click at [914, 298] on span "Switch to HR interface" at bounding box center [906, 295] width 95 height 11
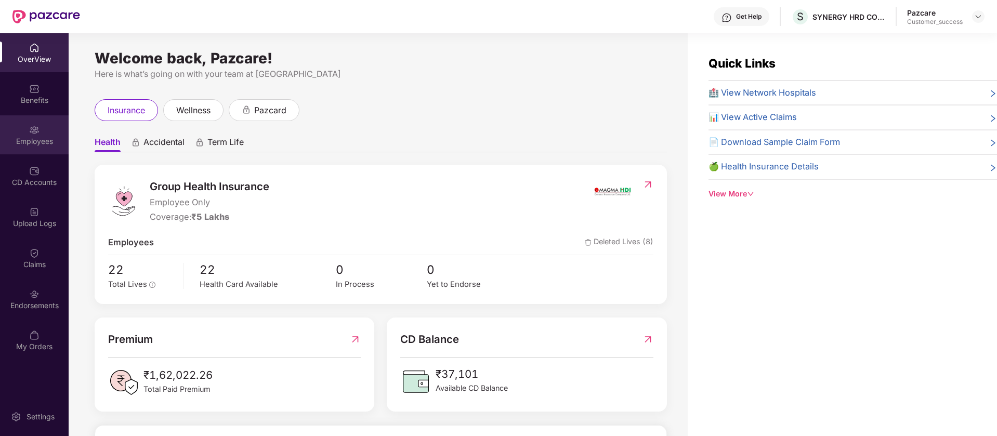
click at [43, 129] on div "Employees" at bounding box center [34, 134] width 69 height 39
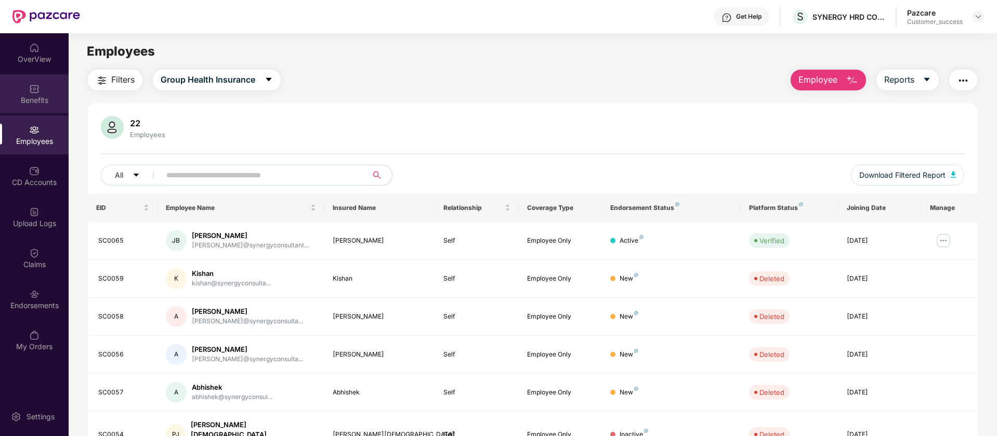
click at [41, 77] on div "Benefits" at bounding box center [34, 93] width 69 height 39
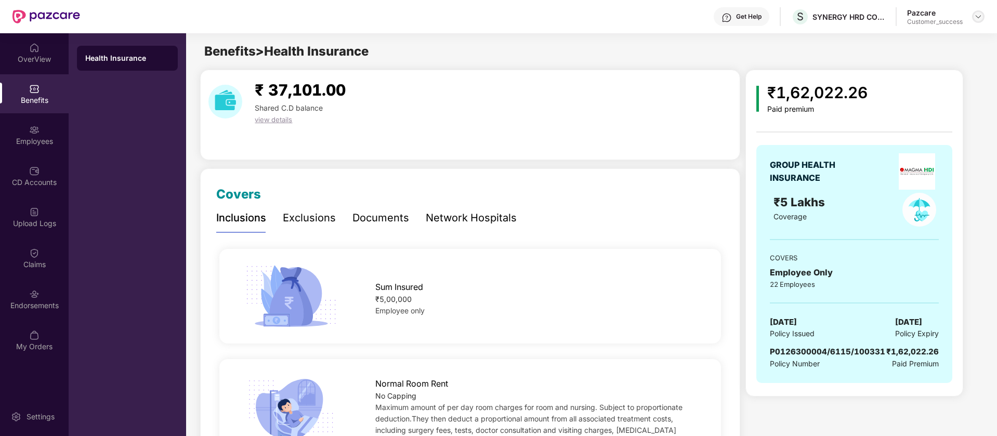
click at [978, 16] on img at bounding box center [978, 16] width 8 height 8
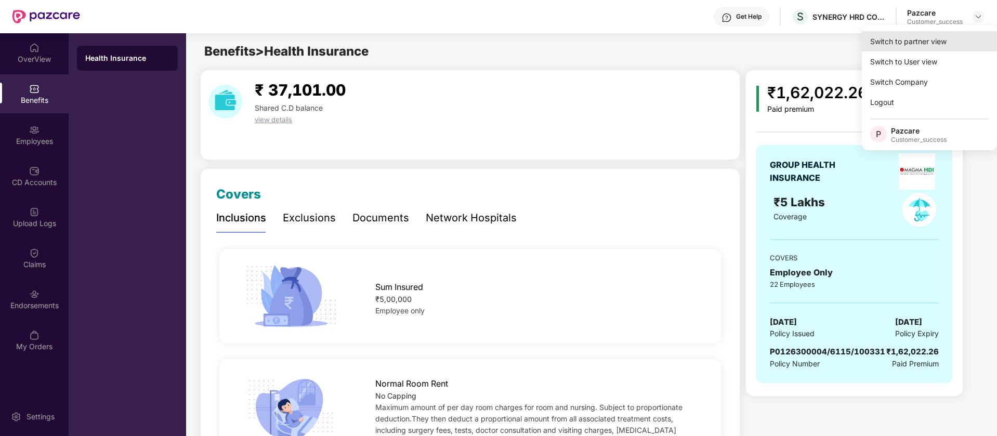
click at [957, 46] on div "Switch to partner view" at bounding box center [928, 41] width 135 height 20
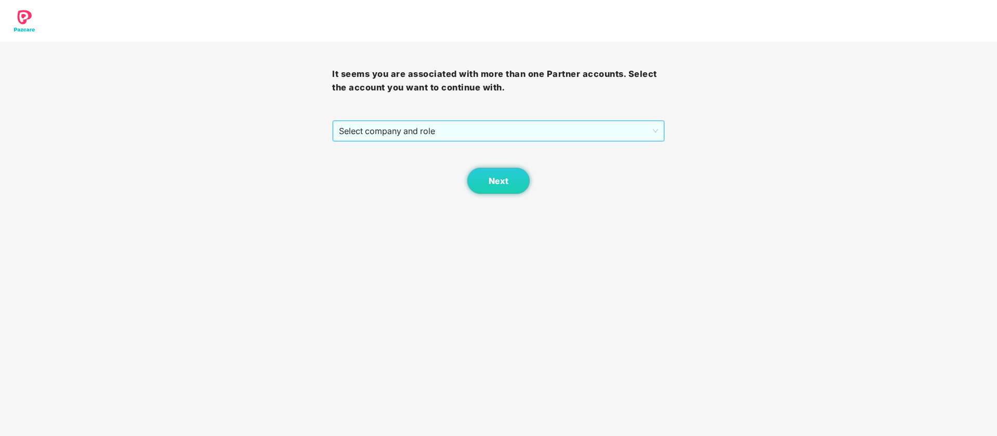
click at [405, 133] on span "Select company and role" at bounding box center [498, 131] width 318 height 20
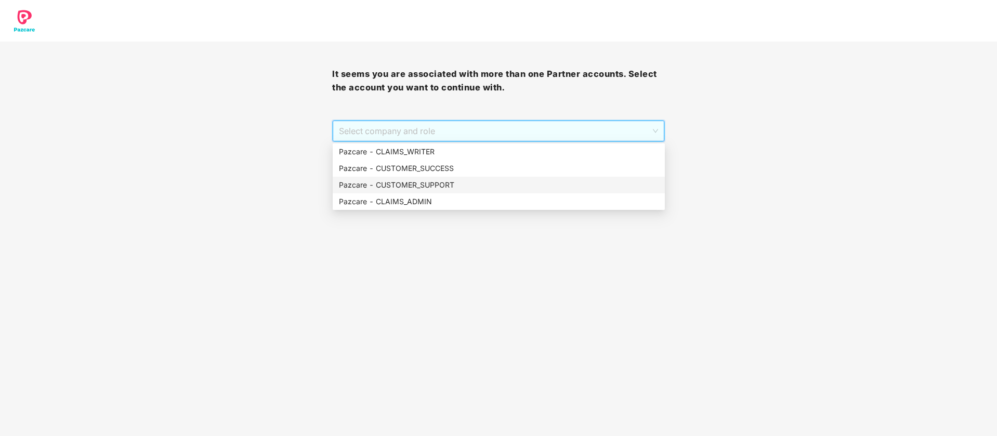
click at [442, 192] on div "Pazcare - CUSTOMER_SUPPORT" at bounding box center [499, 185] width 332 height 17
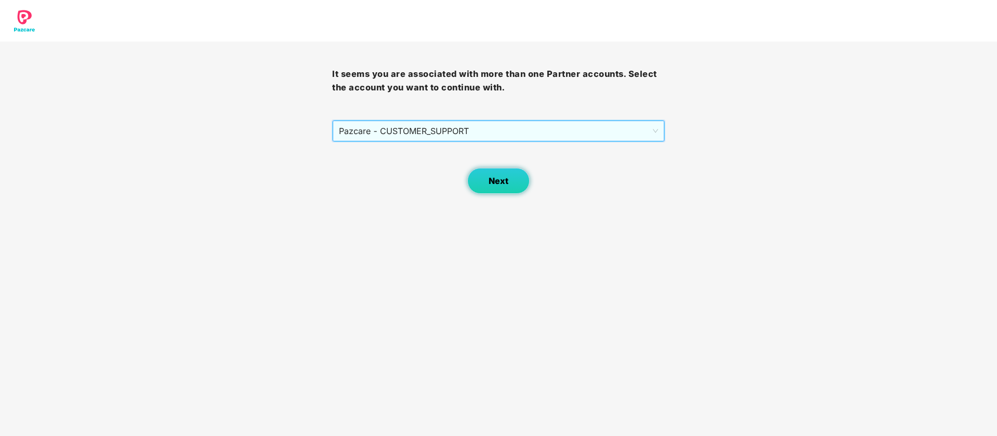
click at [491, 179] on span "Next" at bounding box center [498, 181] width 20 height 10
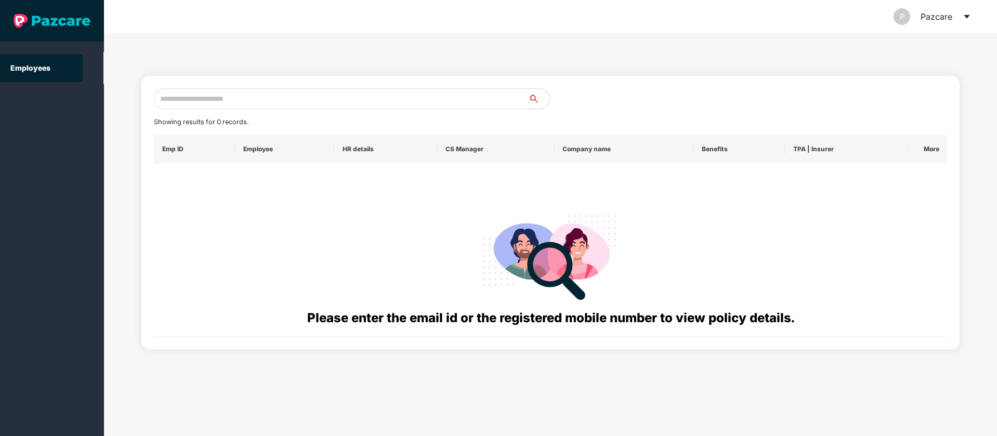
click at [281, 100] on input "text" at bounding box center [341, 98] width 375 height 21
paste input "**********"
click at [186, 100] on input "**********" at bounding box center [341, 98] width 375 height 21
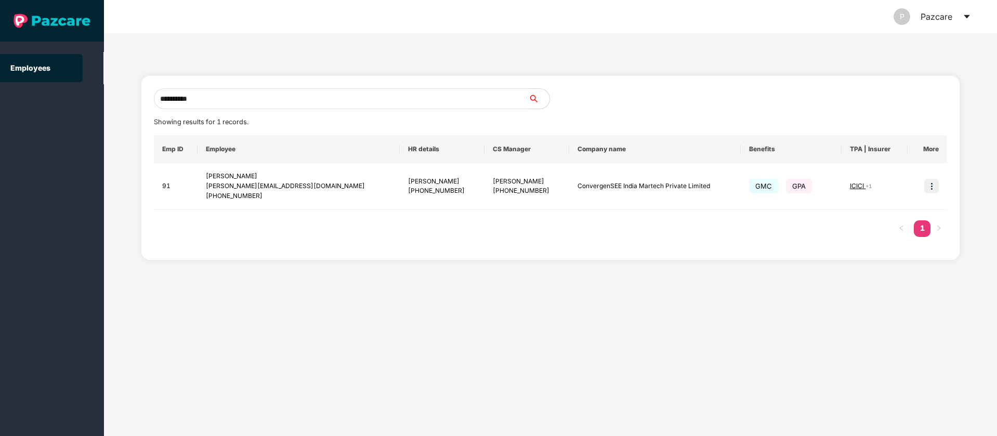
type input "**********"
click at [966, 15] on icon "caret-down" at bounding box center [966, 16] width 8 height 8
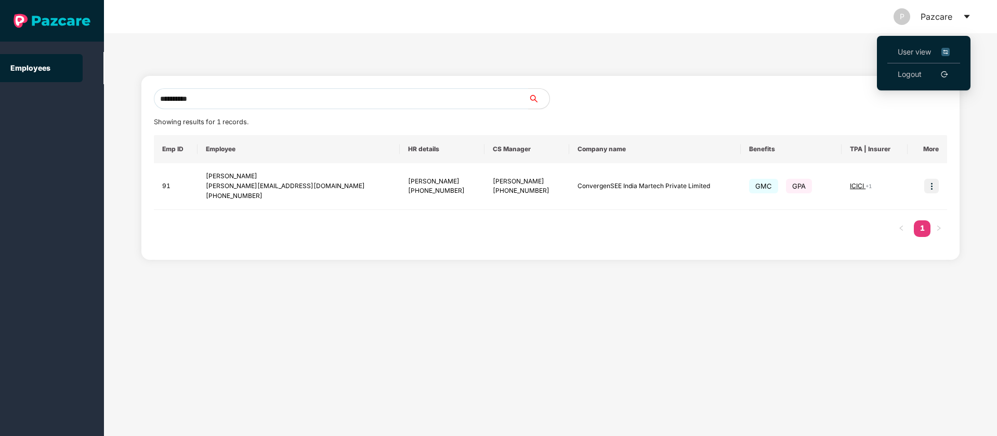
click at [946, 54] on img at bounding box center [945, 51] width 8 height 11
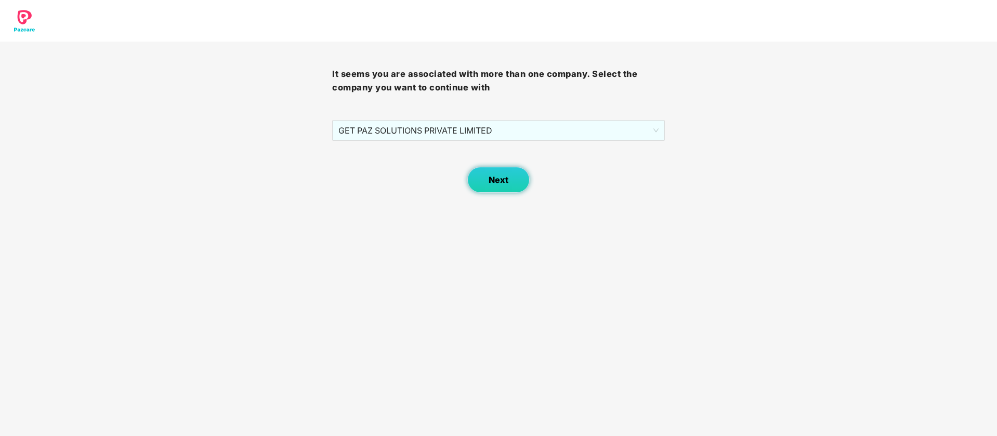
click at [495, 187] on button "Next" at bounding box center [498, 180] width 62 height 26
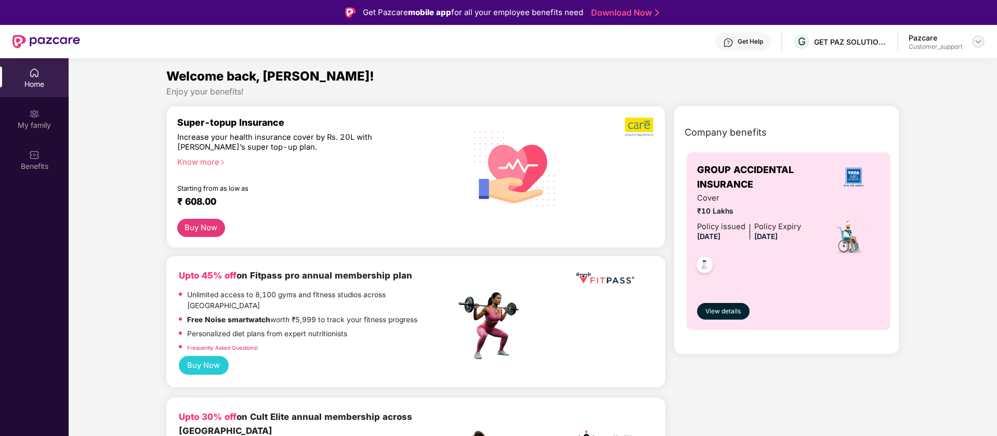
click at [979, 43] on img at bounding box center [978, 41] width 8 height 8
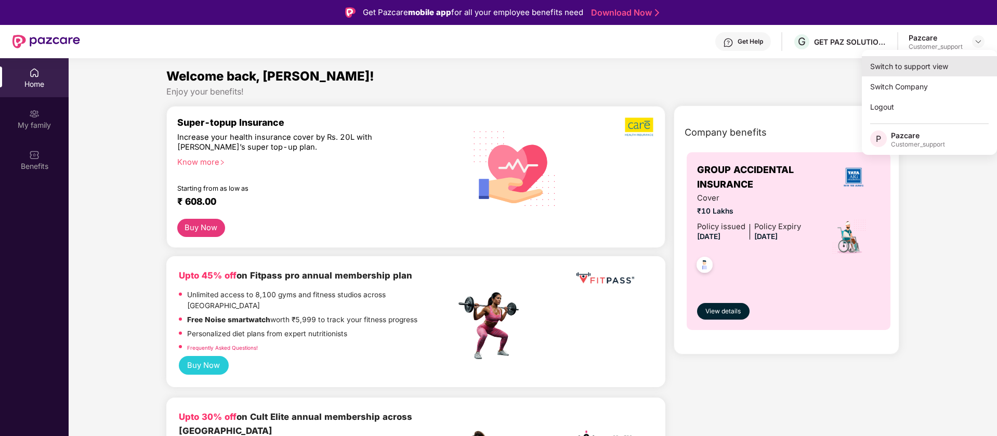
click at [910, 70] on div "Switch to support view" at bounding box center [928, 66] width 135 height 20
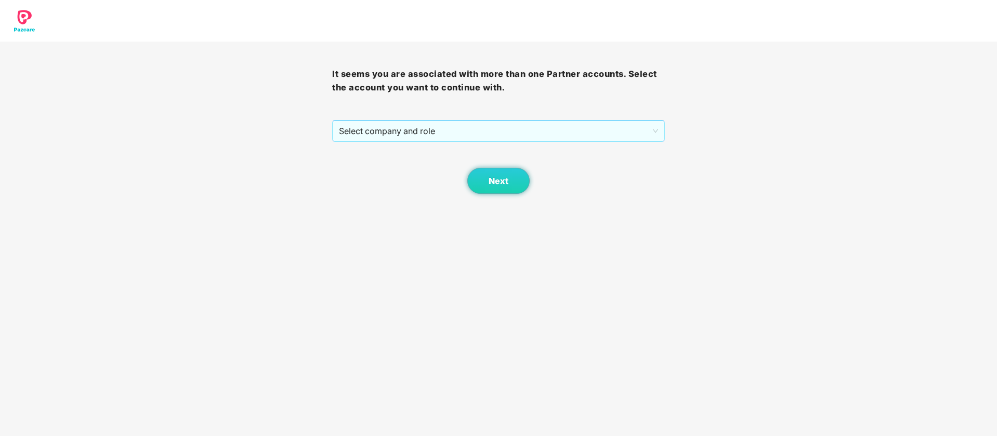
click at [590, 130] on span "Select company and role" at bounding box center [498, 131] width 318 height 20
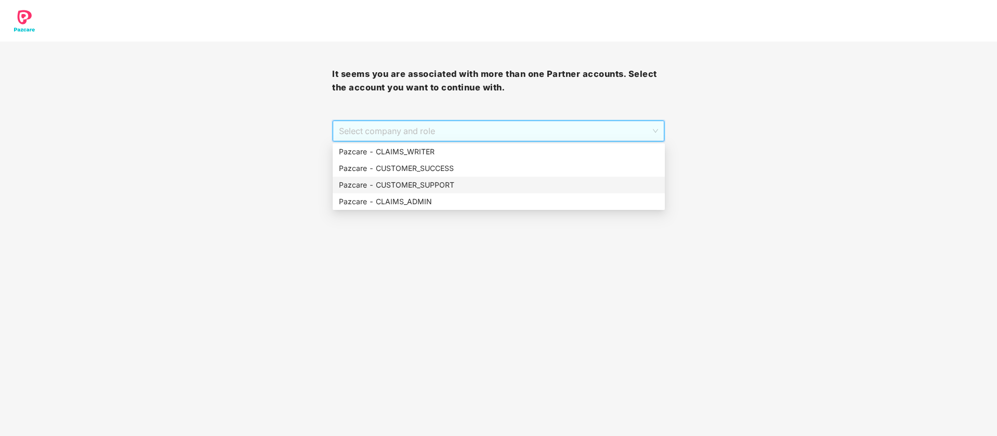
click at [466, 183] on div "Pazcare - CUSTOMER_SUPPORT" at bounding box center [499, 184] width 320 height 11
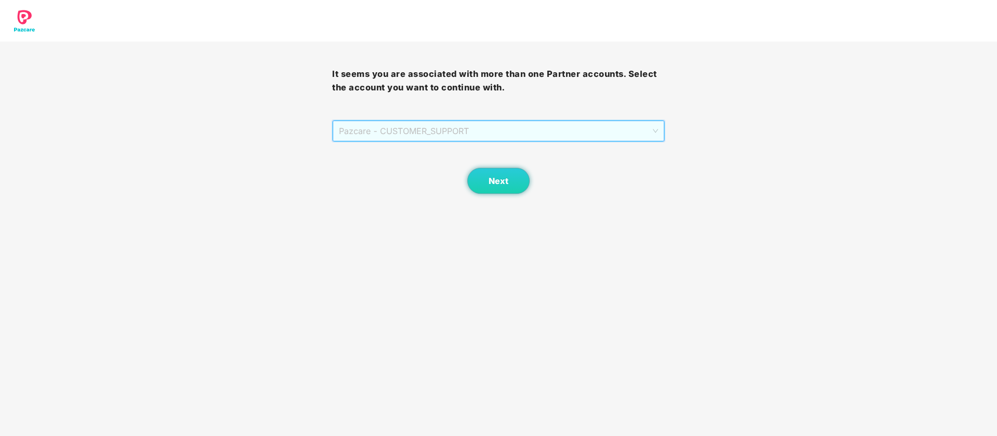
click at [471, 132] on span "Pazcare - CUSTOMER_SUPPORT" at bounding box center [498, 131] width 318 height 20
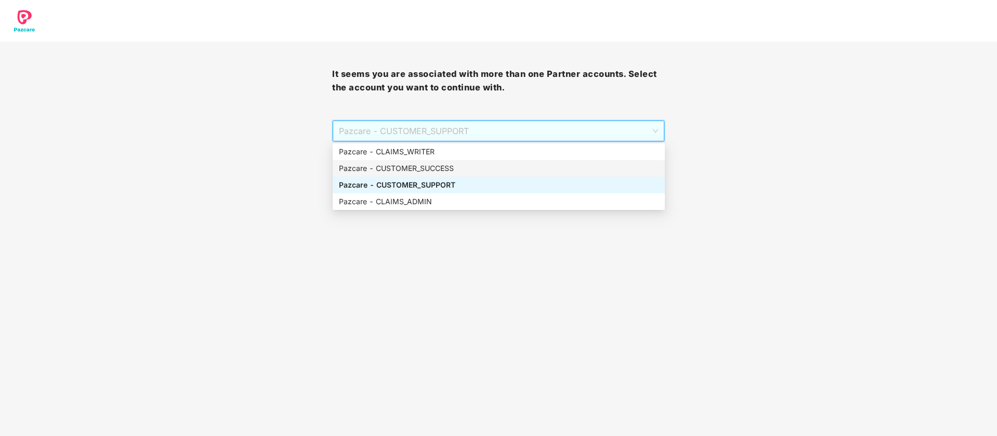
click at [459, 163] on div "Pazcare - CUSTOMER_SUCCESS" at bounding box center [499, 168] width 320 height 11
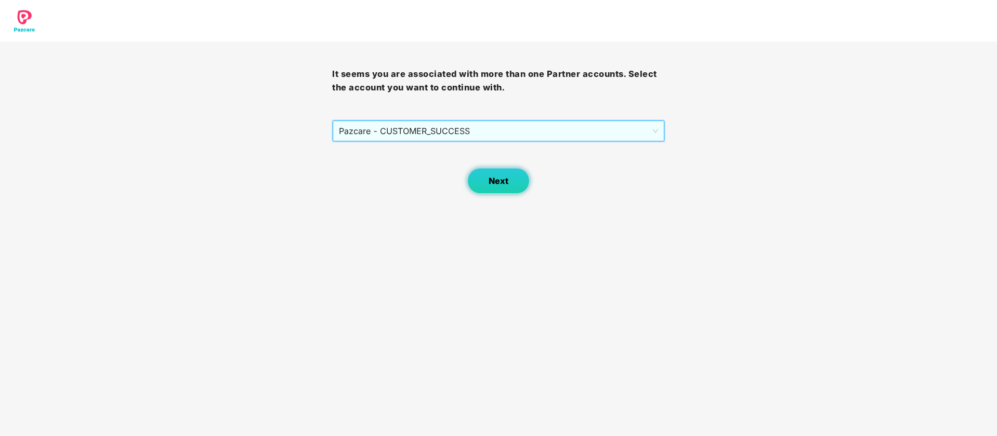
click at [471, 175] on button "Next" at bounding box center [498, 181] width 62 height 26
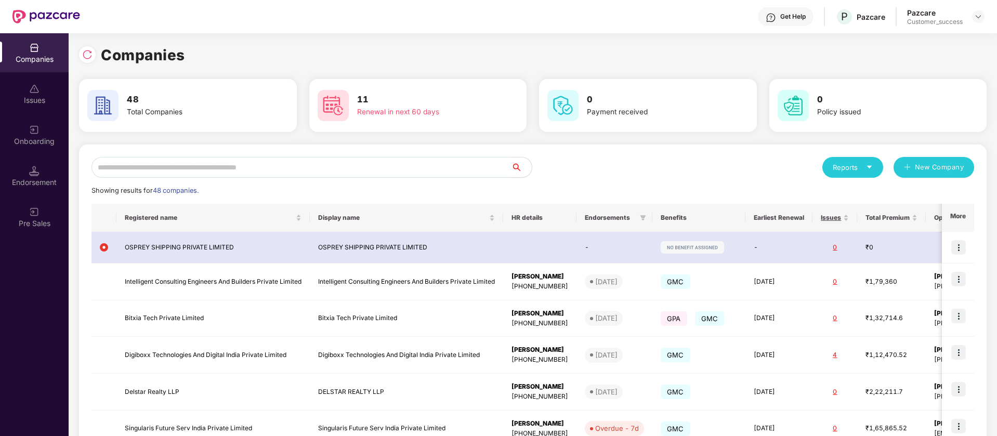
click at [232, 172] on input "text" at bounding box center [300, 167] width 419 height 21
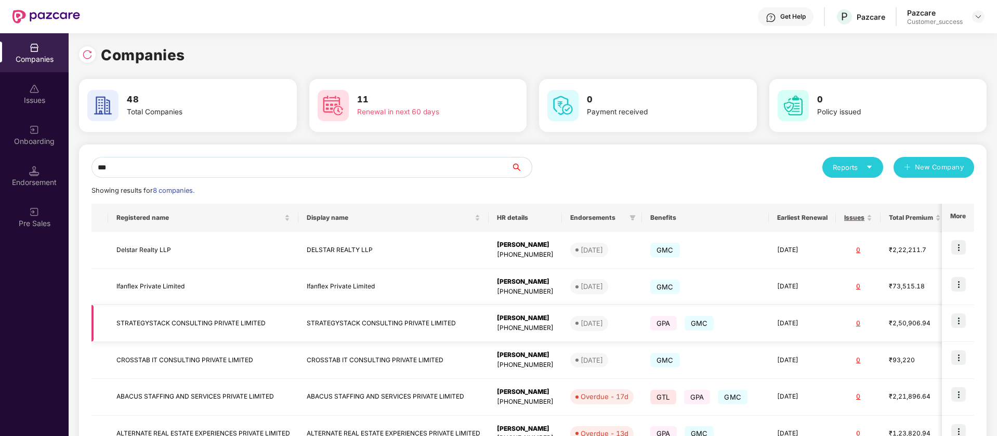
type input "***"
click at [958, 317] on img at bounding box center [958, 320] width 15 height 15
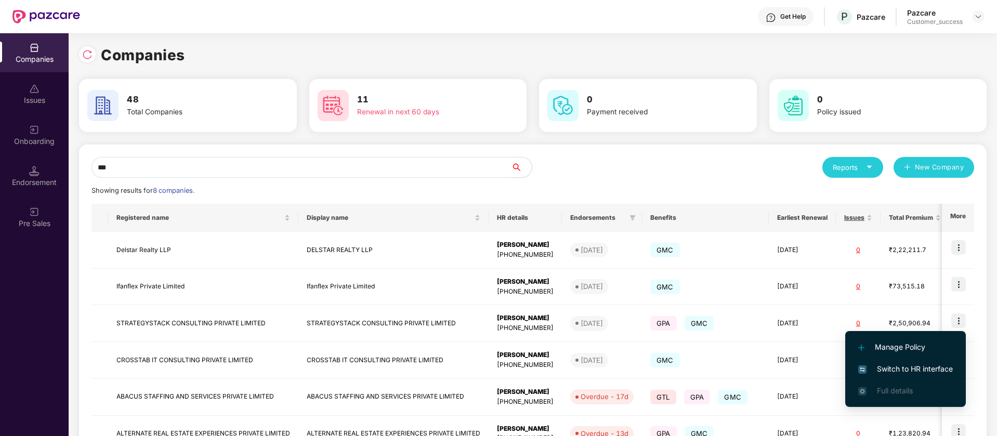
click at [928, 371] on span "Switch to HR interface" at bounding box center [905, 368] width 95 height 11
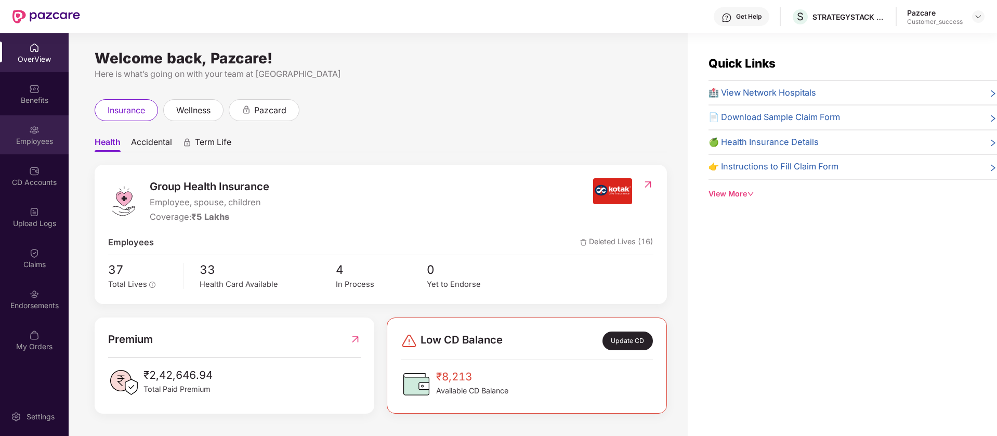
click at [44, 133] on div "Employees" at bounding box center [34, 134] width 69 height 39
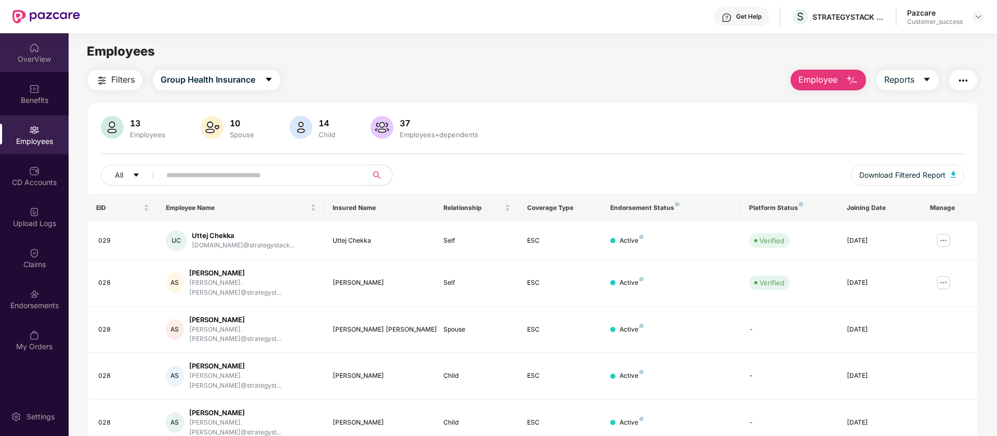
click at [43, 50] on div "OverView" at bounding box center [34, 52] width 69 height 39
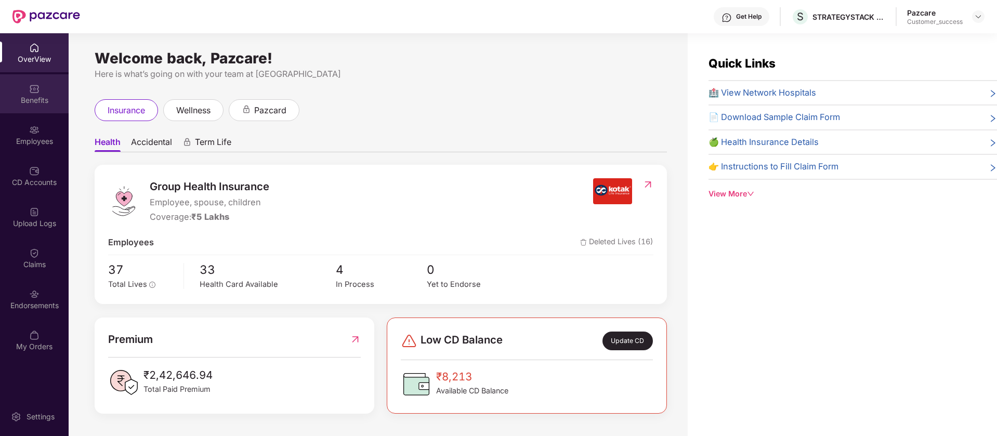
click at [36, 91] on img at bounding box center [34, 89] width 10 height 10
